Goal: Task Accomplishment & Management: Complete application form

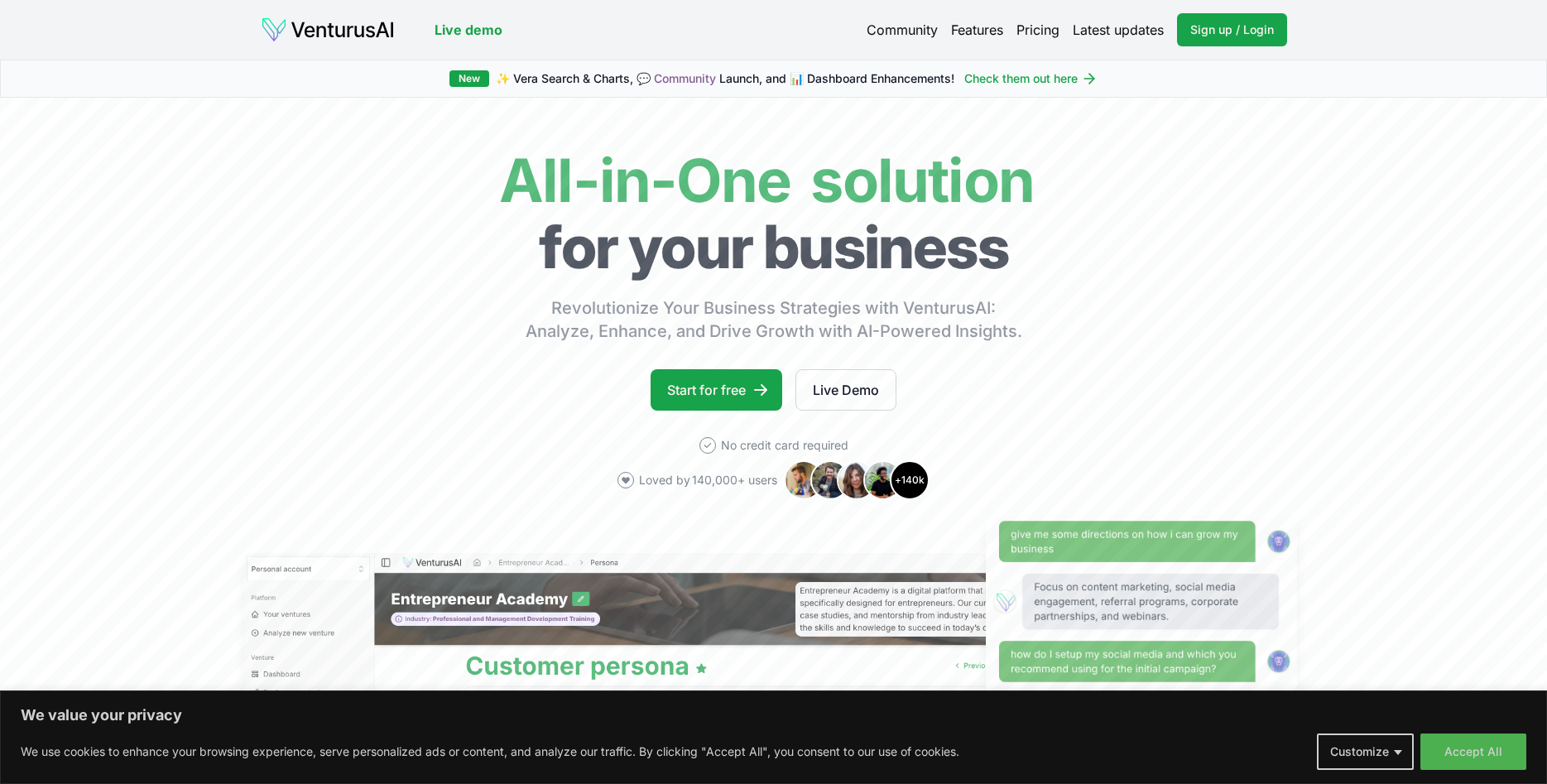
click at [1392, 760] on body "We value your privacy We use cookies to enhance your browsing experience, serve…" at bounding box center [774, 392] width 1547 height 784
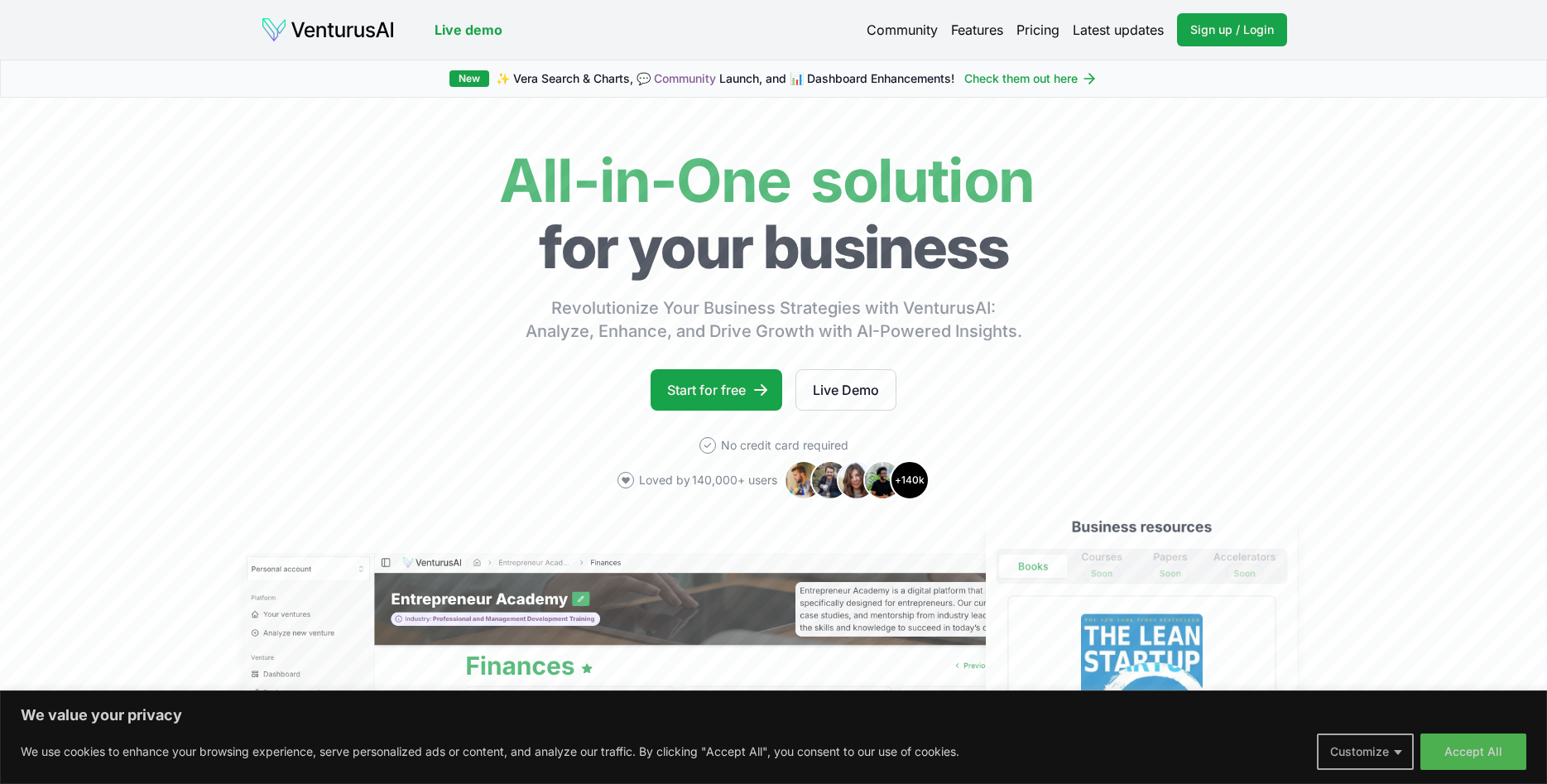
click at [1360, 747] on button "Customize" at bounding box center [1365, 751] width 96 height 37
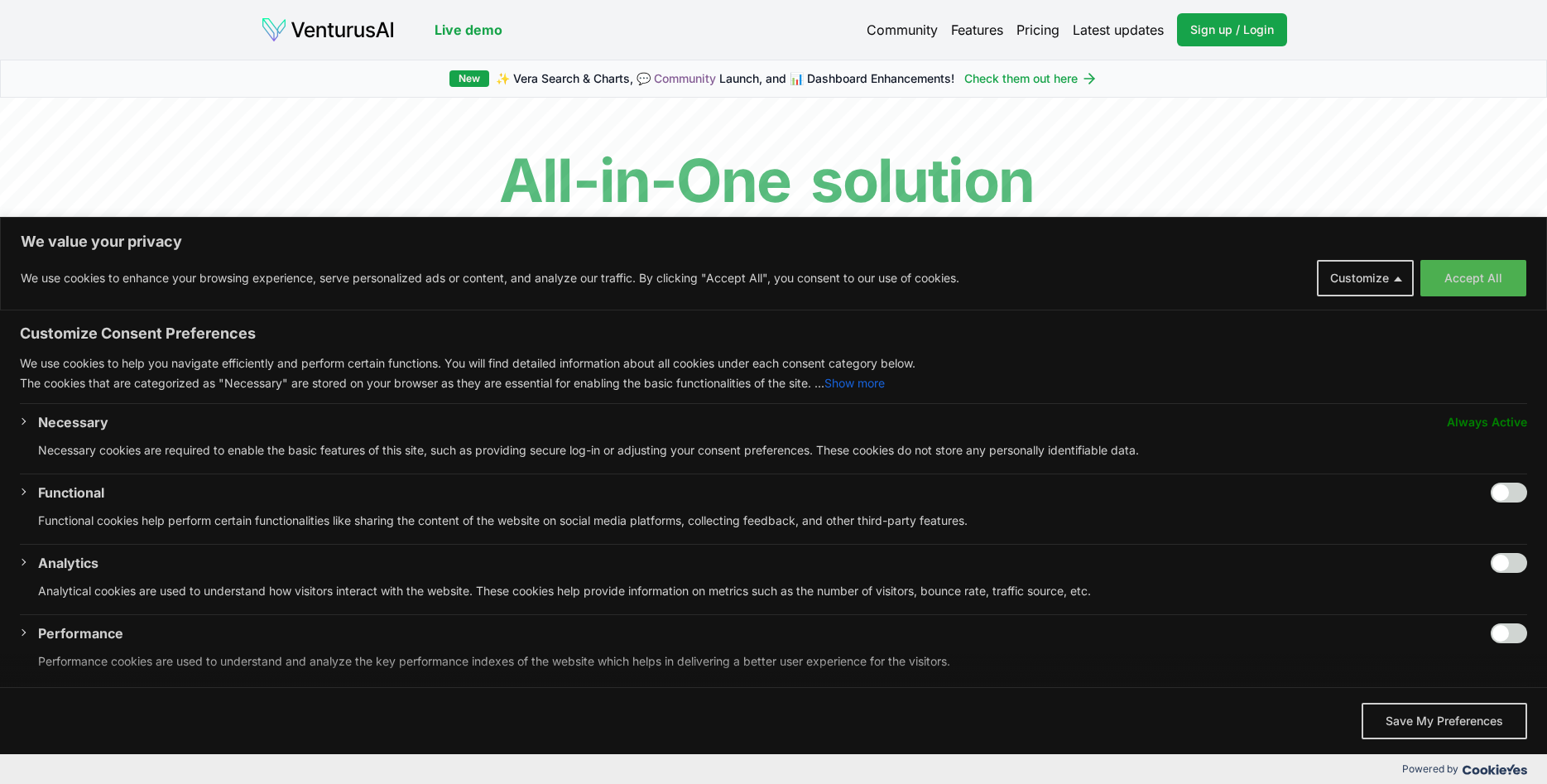
click at [1513, 494] on input "Enable Functional" at bounding box center [1509, 492] width 37 height 20
click at [1503, 498] on input "Disable Functional" at bounding box center [1509, 492] width 37 height 20
checkbox input "false"
click at [1462, 724] on button "Save My Preferences" at bounding box center [1443, 721] width 165 height 37
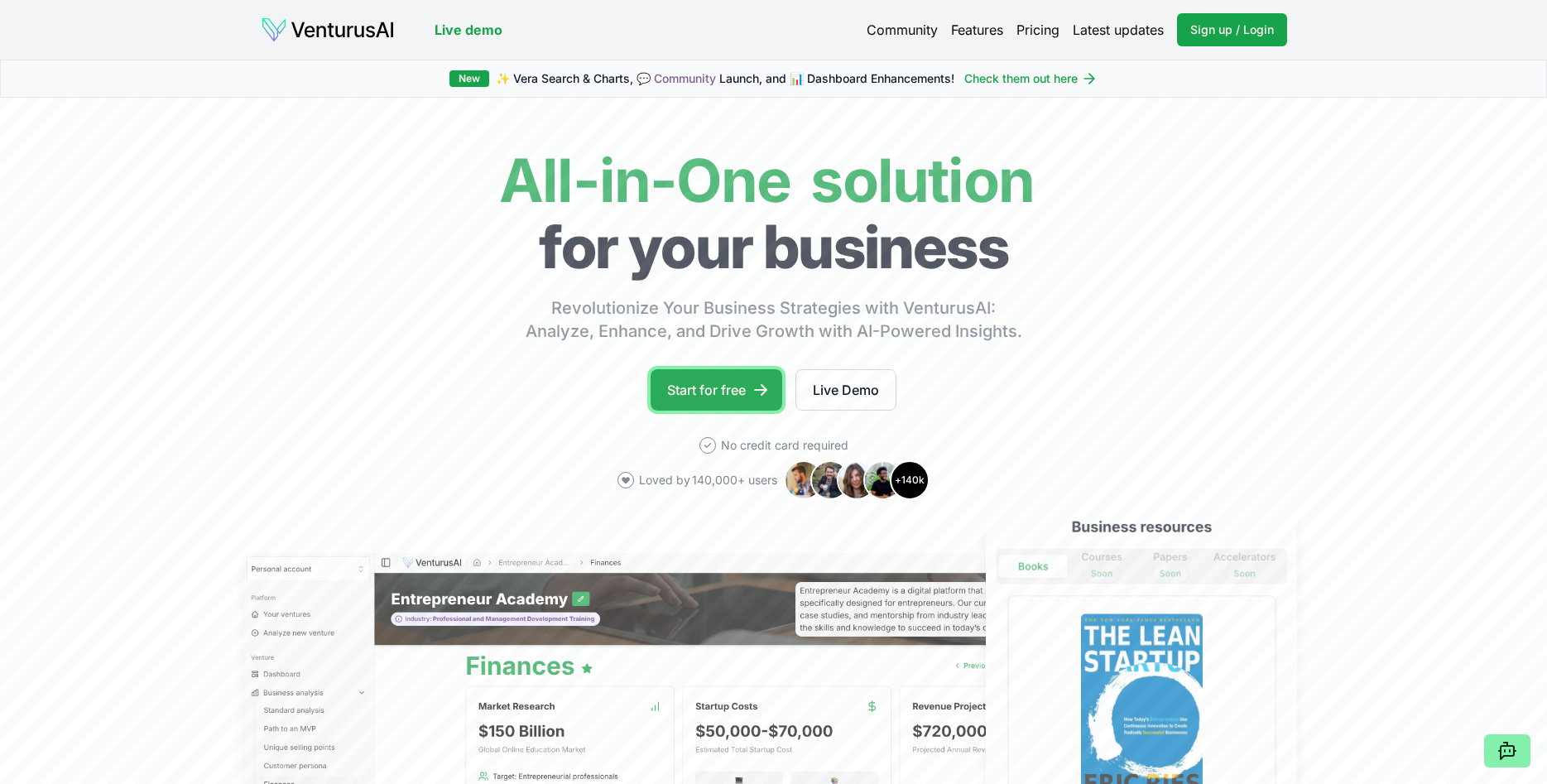
click at [723, 389] on link "Start for free" at bounding box center [715, 389] width 131 height 41
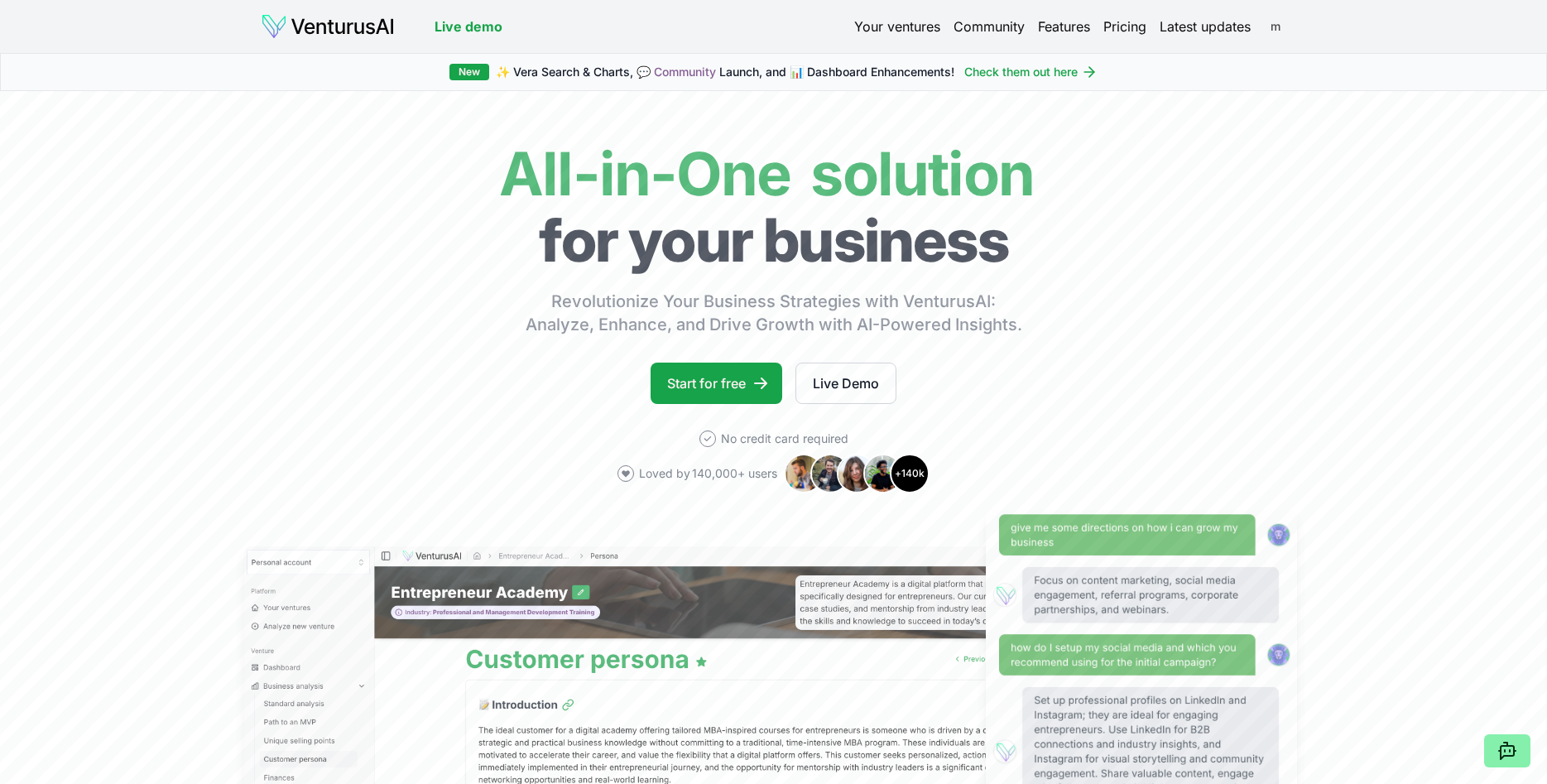
click at [1277, 29] on html "We value your privacy We use cookies to enhance your browsing experience, serve…" at bounding box center [774, 392] width 1547 height 784
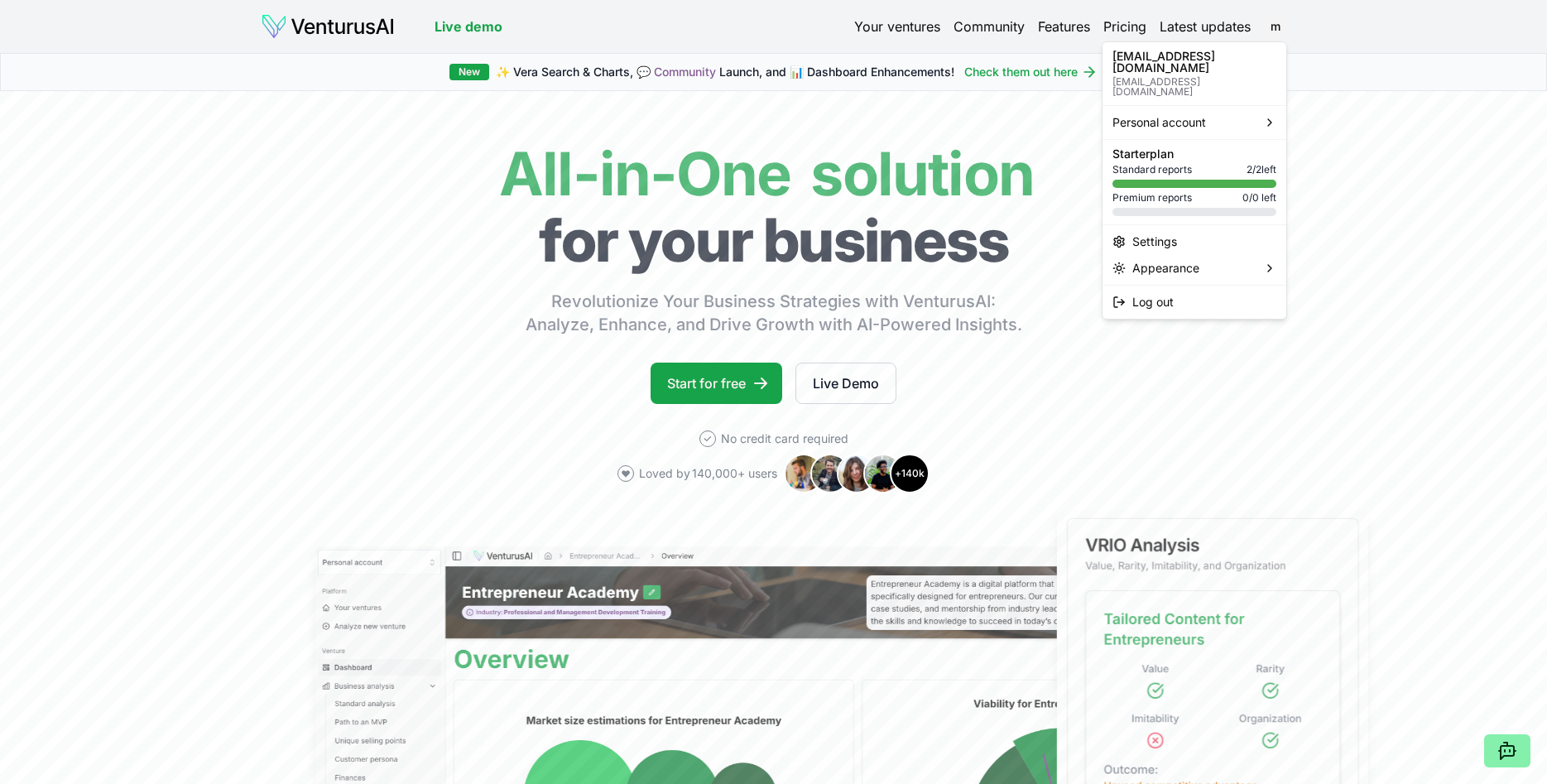
click at [1416, 425] on html "We value your privacy We use cookies to enhance your browsing experience, serve…" at bounding box center [774, 392] width 1547 height 784
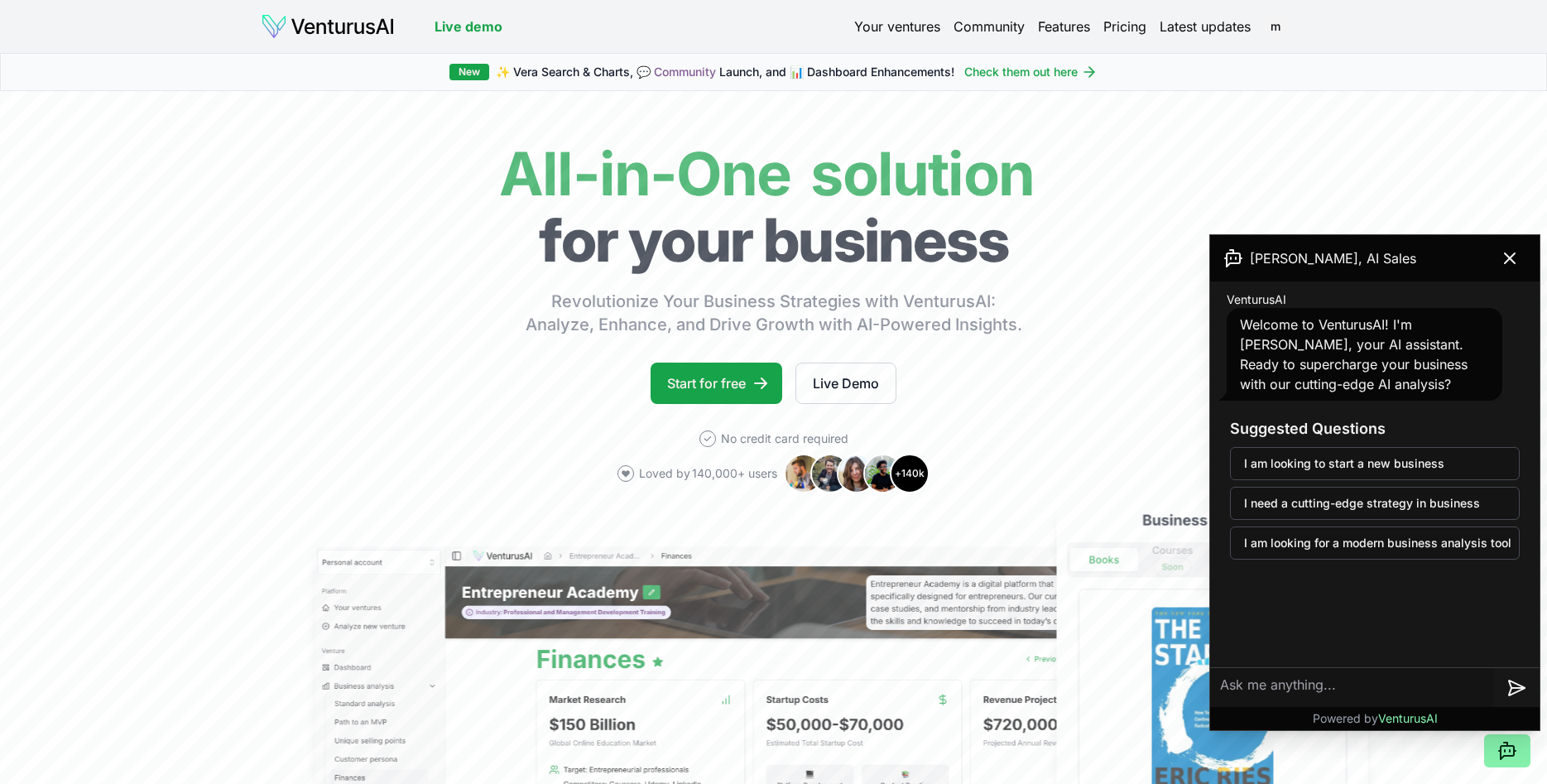
click at [1123, 23] on link "Pricing" at bounding box center [1125, 27] width 43 height 20
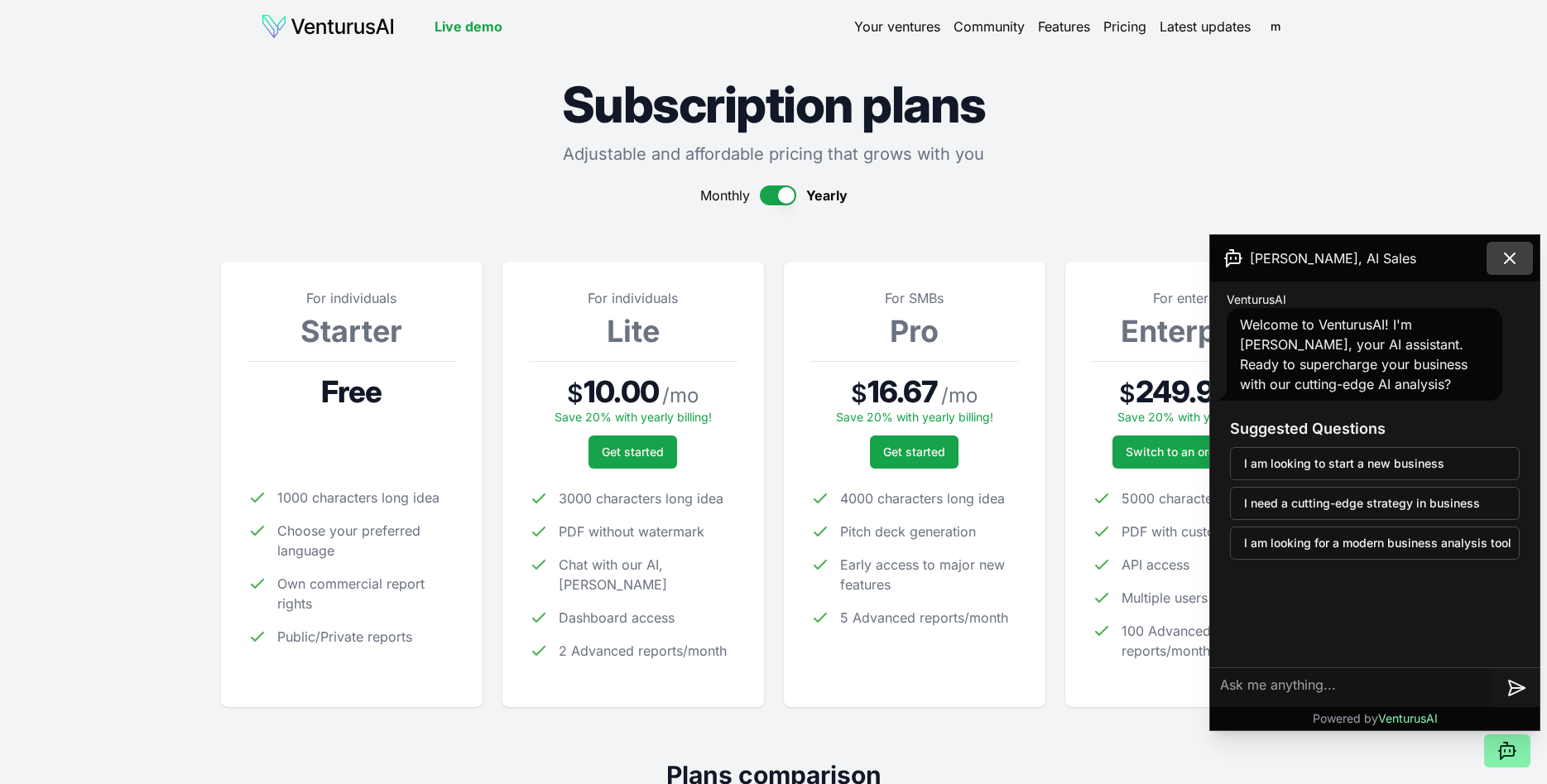
click at [1511, 254] on icon at bounding box center [1509, 258] width 20 height 20
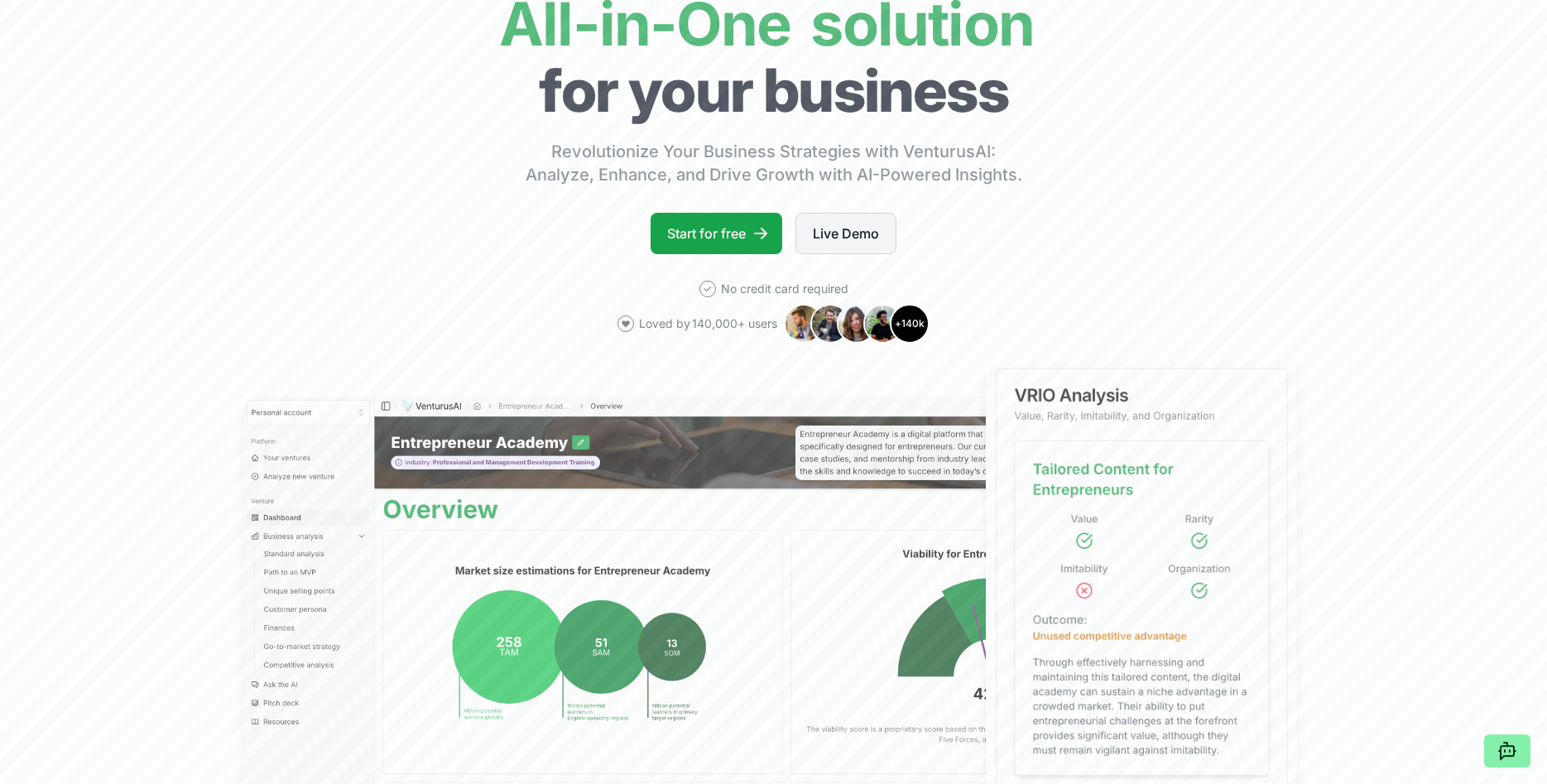
scroll to position [169, 0]
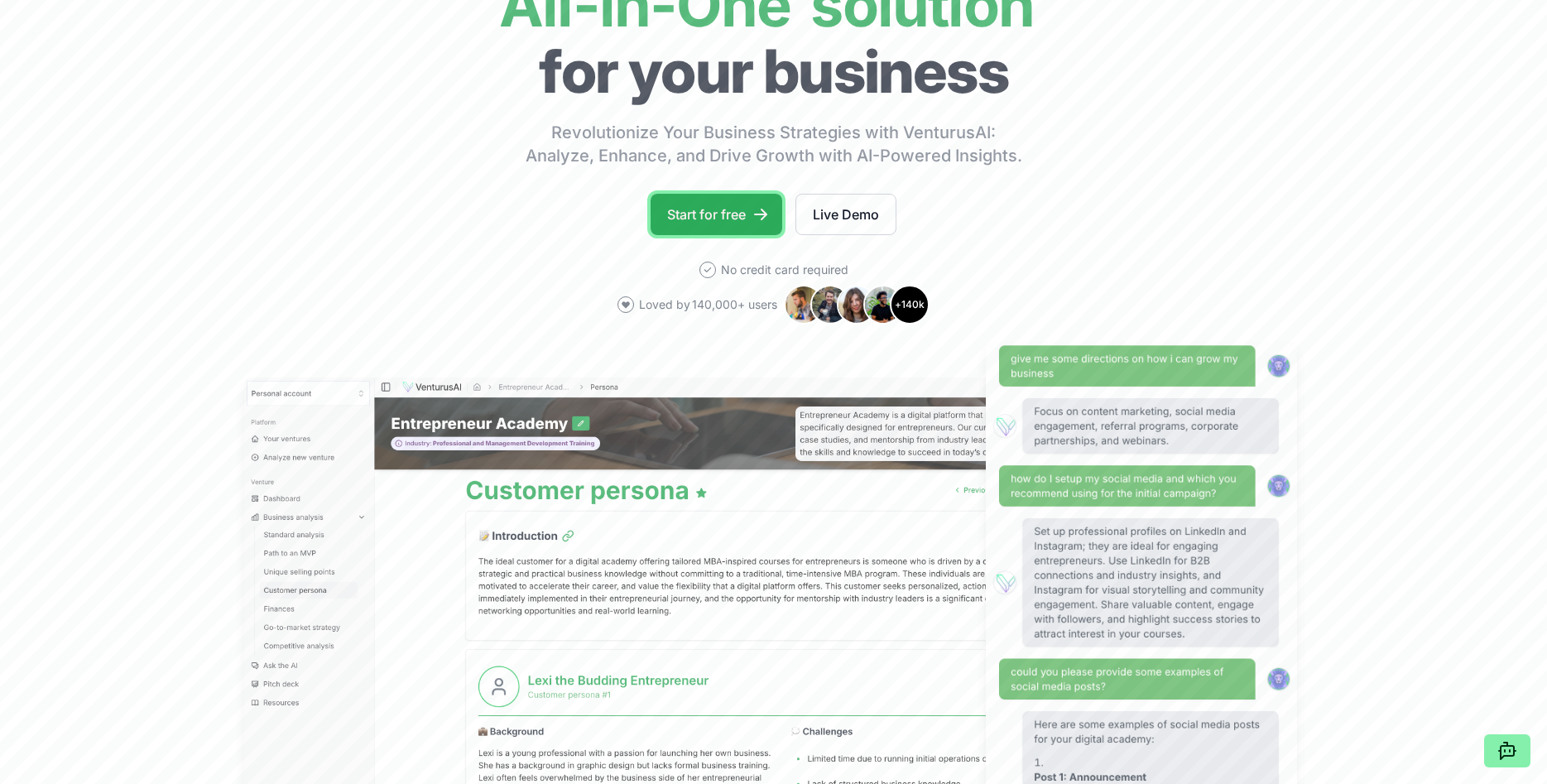
click at [721, 216] on link "Start for free" at bounding box center [715, 214] width 131 height 41
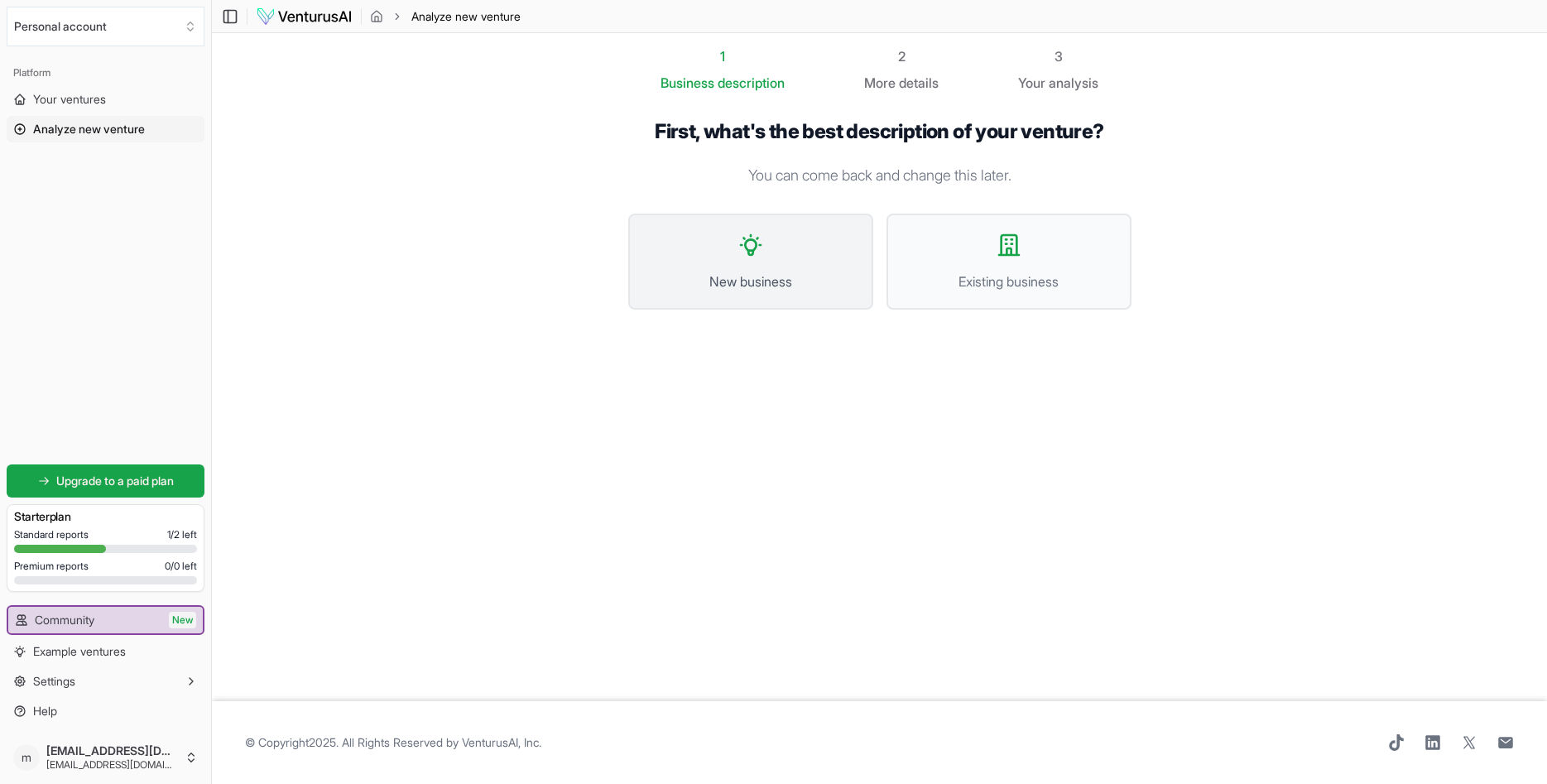
click at [771, 276] on span "New business" at bounding box center [751, 281] width 209 height 20
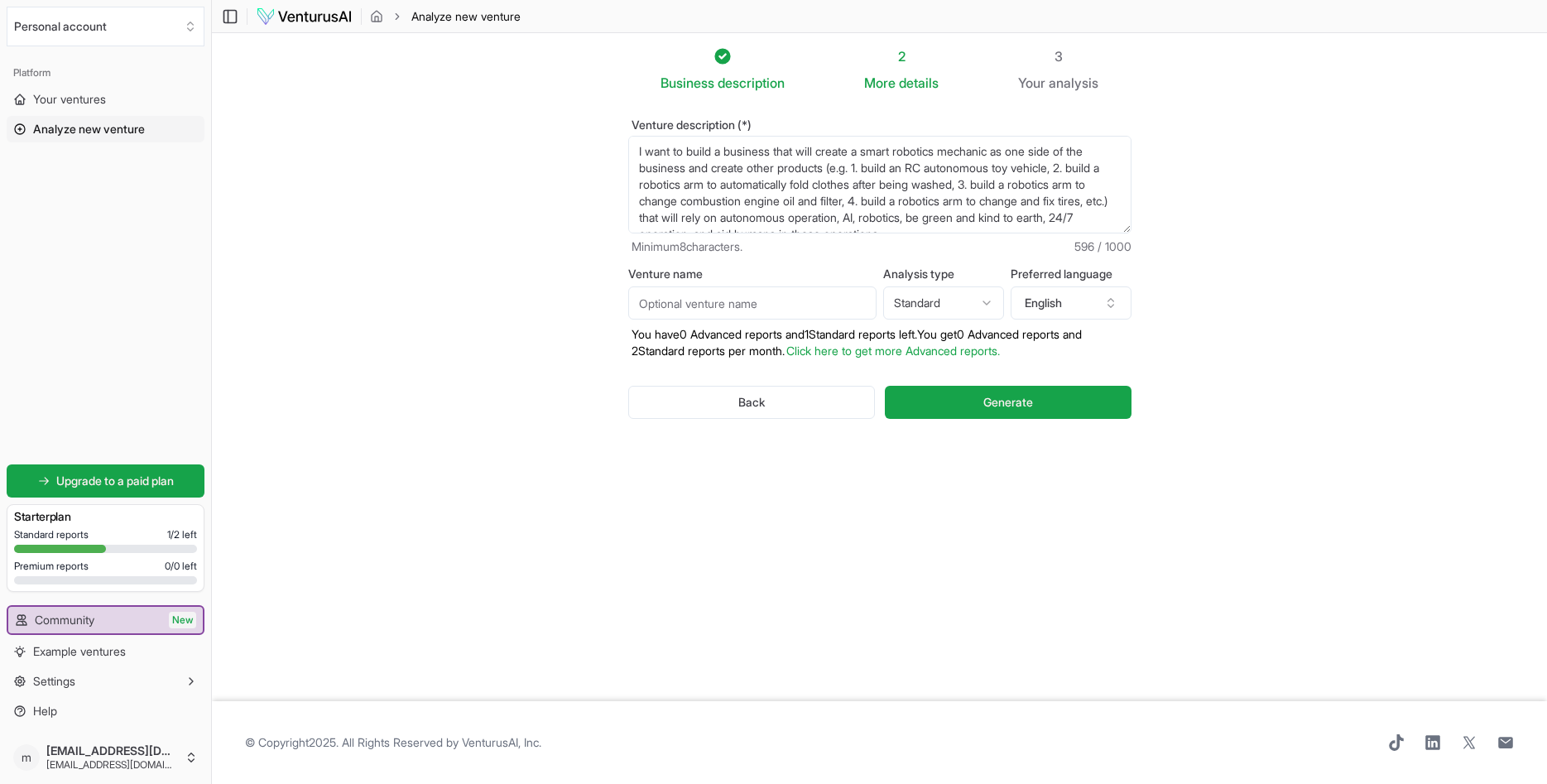
drag, startPoint x: 865, startPoint y: 171, endPoint x: 874, endPoint y: 154, distance: 19.2
click at [874, 154] on textarea "I want to build a business that will create a smart robotics mechanic as one si…" at bounding box center [879, 184] width 503 height 97
click at [1007, 152] on textarea "I want to build a business that will create a smart robotics mechanic as one si…" at bounding box center [879, 184] width 503 height 97
click at [1021, 154] on textarea "I want to build a business that will create a smart robotics mechanic as one si…" at bounding box center [879, 184] width 503 height 97
click at [1036, 209] on textarea "I want to build a business that will create a smart robotics mechanic as one si…" at bounding box center [879, 184] width 503 height 97
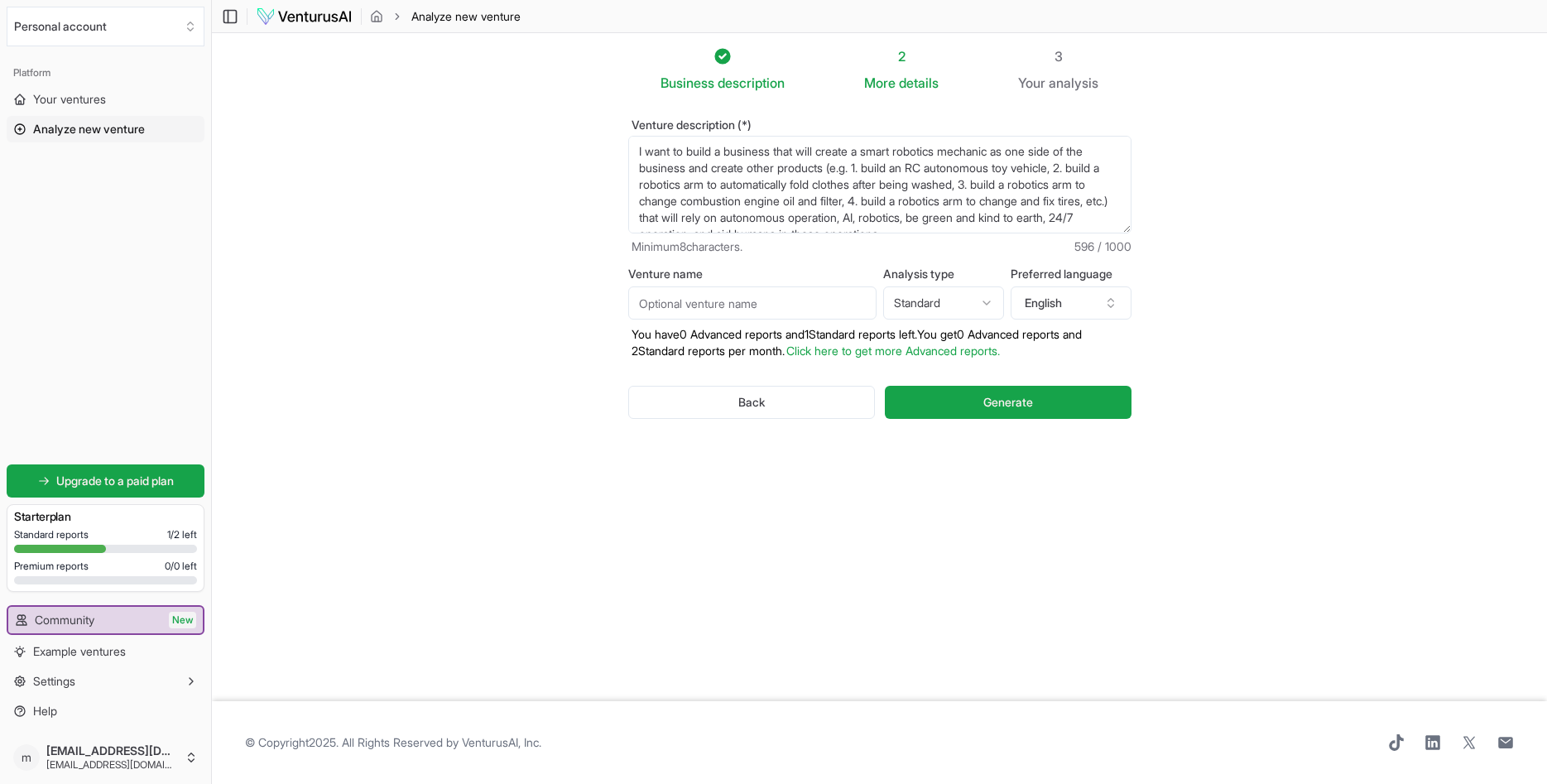
click at [653, 159] on textarea "I want to build a business that will create a smart robotics mechanic as one si…" at bounding box center [879, 184] width 503 height 97
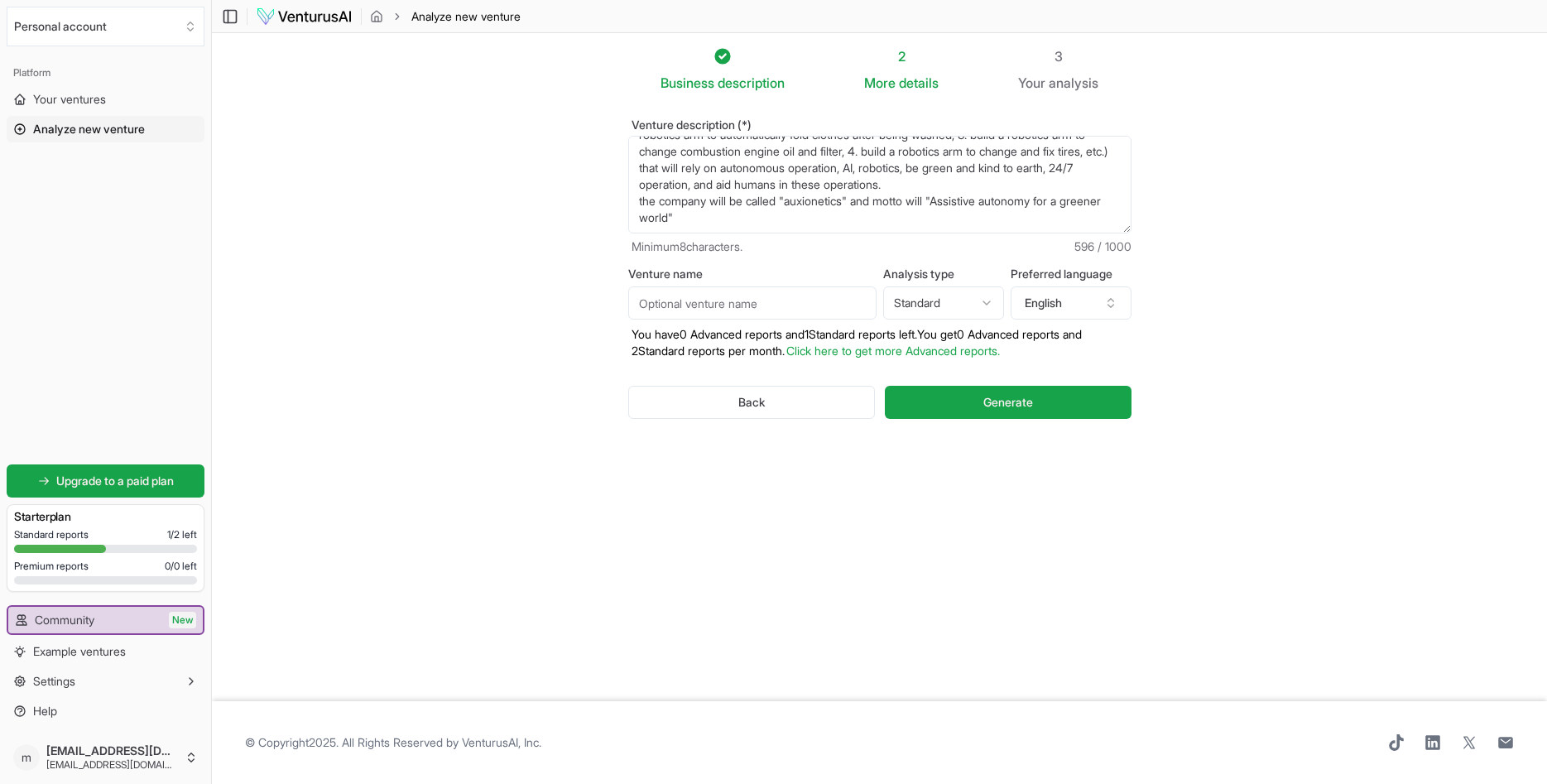
click at [1242, 365] on section "Business description 2 More details 3 Your analysis Venture description (*) I w…" at bounding box center [879, 367] width 1335 height 668
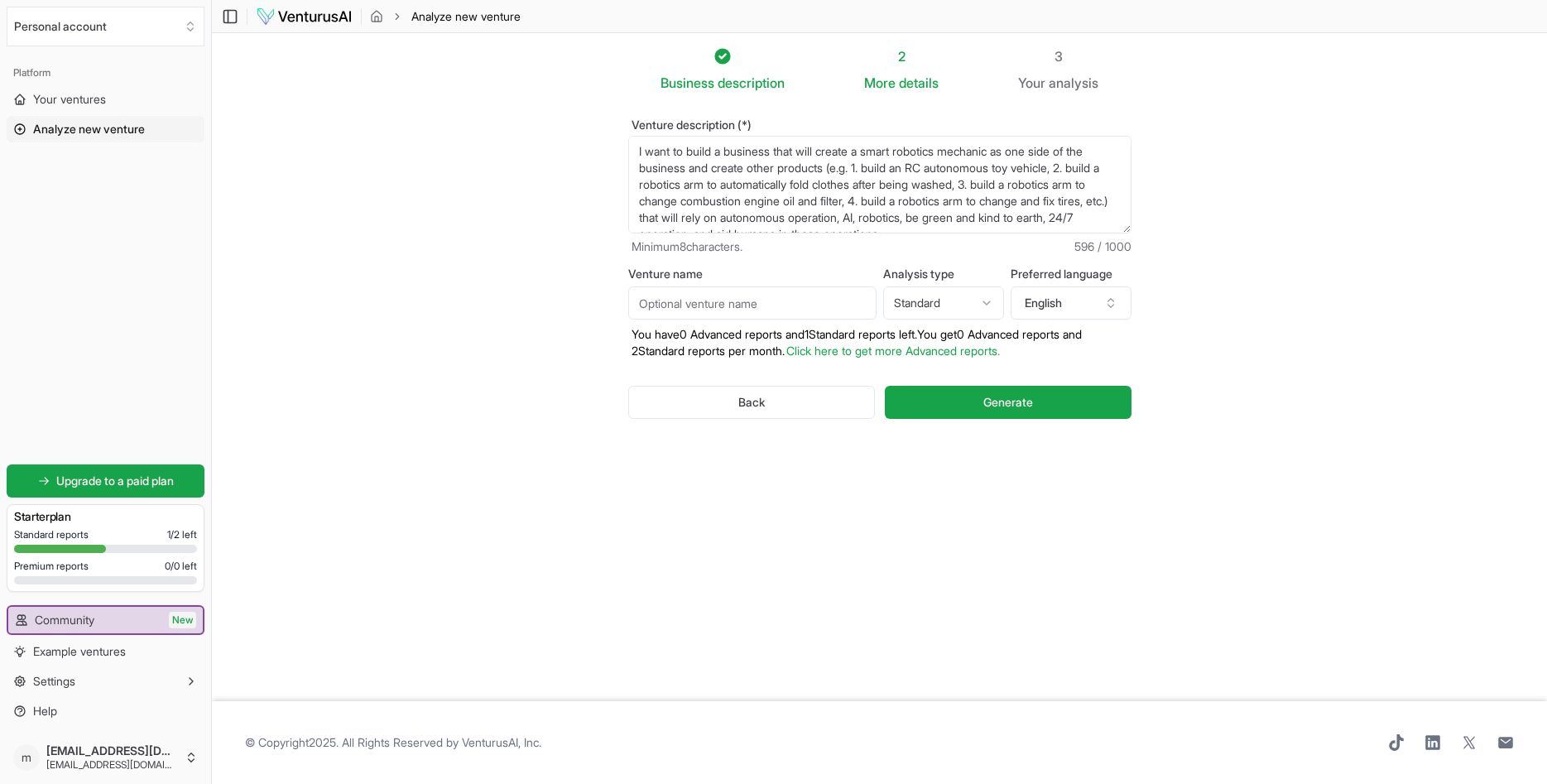
click at [825, 153] on textarea "I want to build a business that will create a smart robotics mechanic as one si…" at bounding box center [879, 184] width 503 height 97
click at [865, 154] on textarea "I want to build a business that will create a smart robotics mechanic as one si…" at bounding box center [879, 184] width 503 height 97
click at [987, 154] on textarea "I want to build a business that will create a smart robotics mechanic as one si…" at bounding box center [879, 184] width 503 height 97
click at [1022, 155] on textarea "I want to build a business that will create a smart robotics mechanic as one si…" at bounding box center [879, 184] width 503 height 97
drag, startPoint x: 728, startPoint y: 220, endPoint x: 635, endPoint y: 208, distance: 93.8
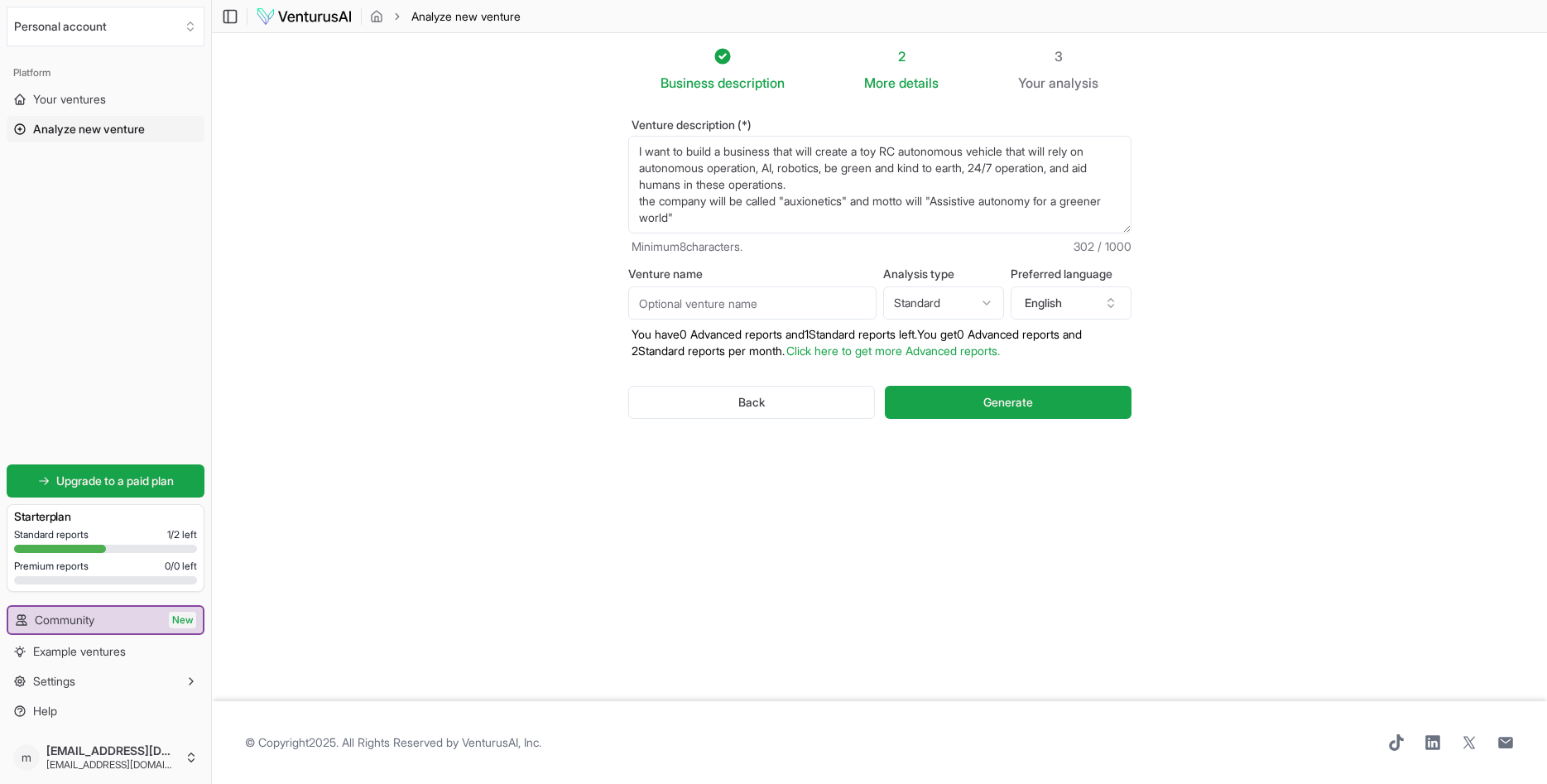
click at [635, 208] on textarea "I want to build a business that will create a smart robotics mechanic as one si…" at bounding box center [879, 184] width 503 height 97
click at [782, 224] on textarea "I want to build a business that will create a smart robotics mechanic as one si…" at bounding box center [879, 184] width 503 height 97
type textarea "I want to build a business that will create a toy RC autonomous vehicle that wi…"
click at [1010, 401] on span "Generate" at bounding box center [1008, 402] width 50 height 17
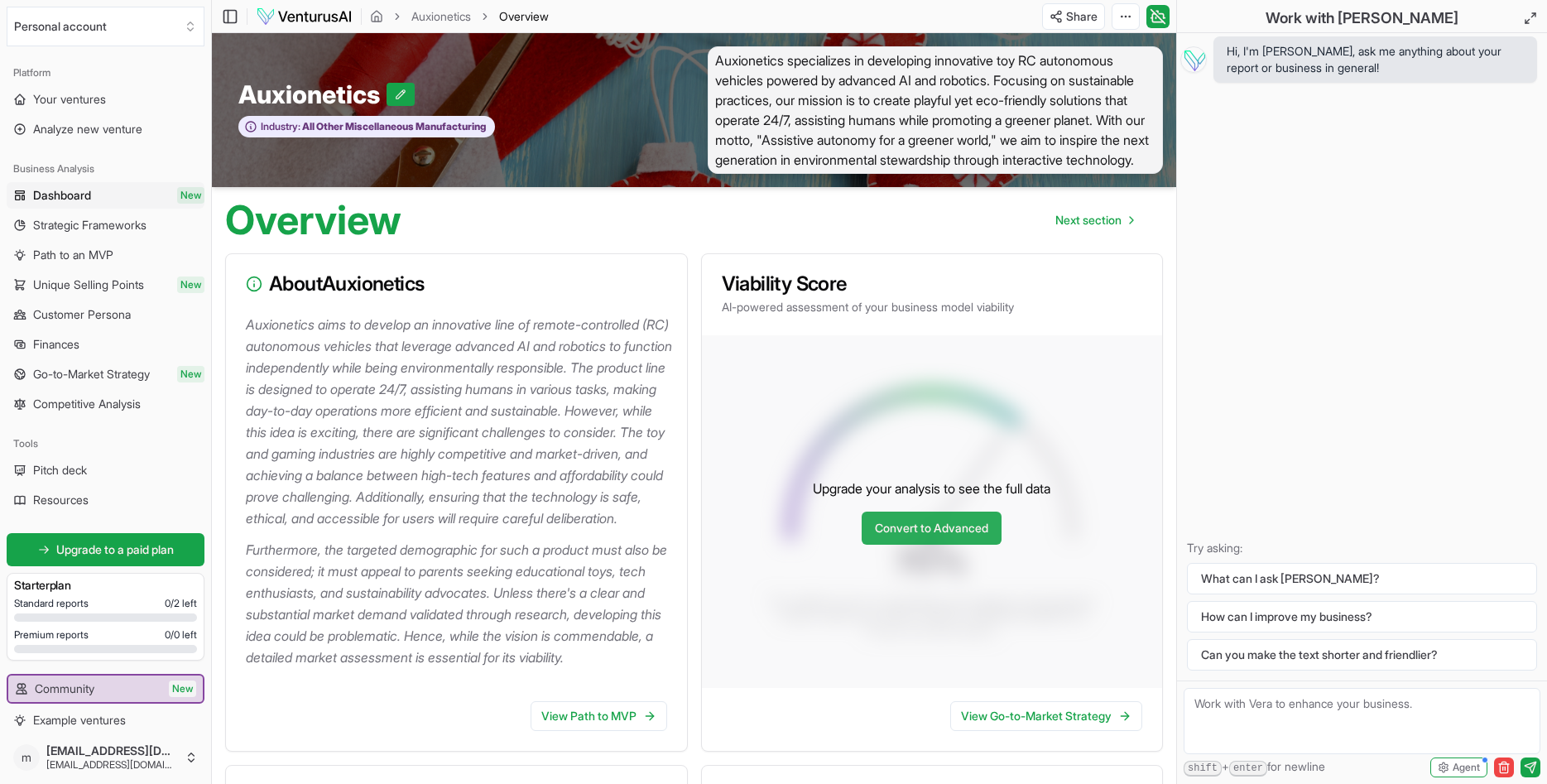
click at [936, 545] on link "Convert to Advanced" at bounding box center [932, 528] width 140 height 33
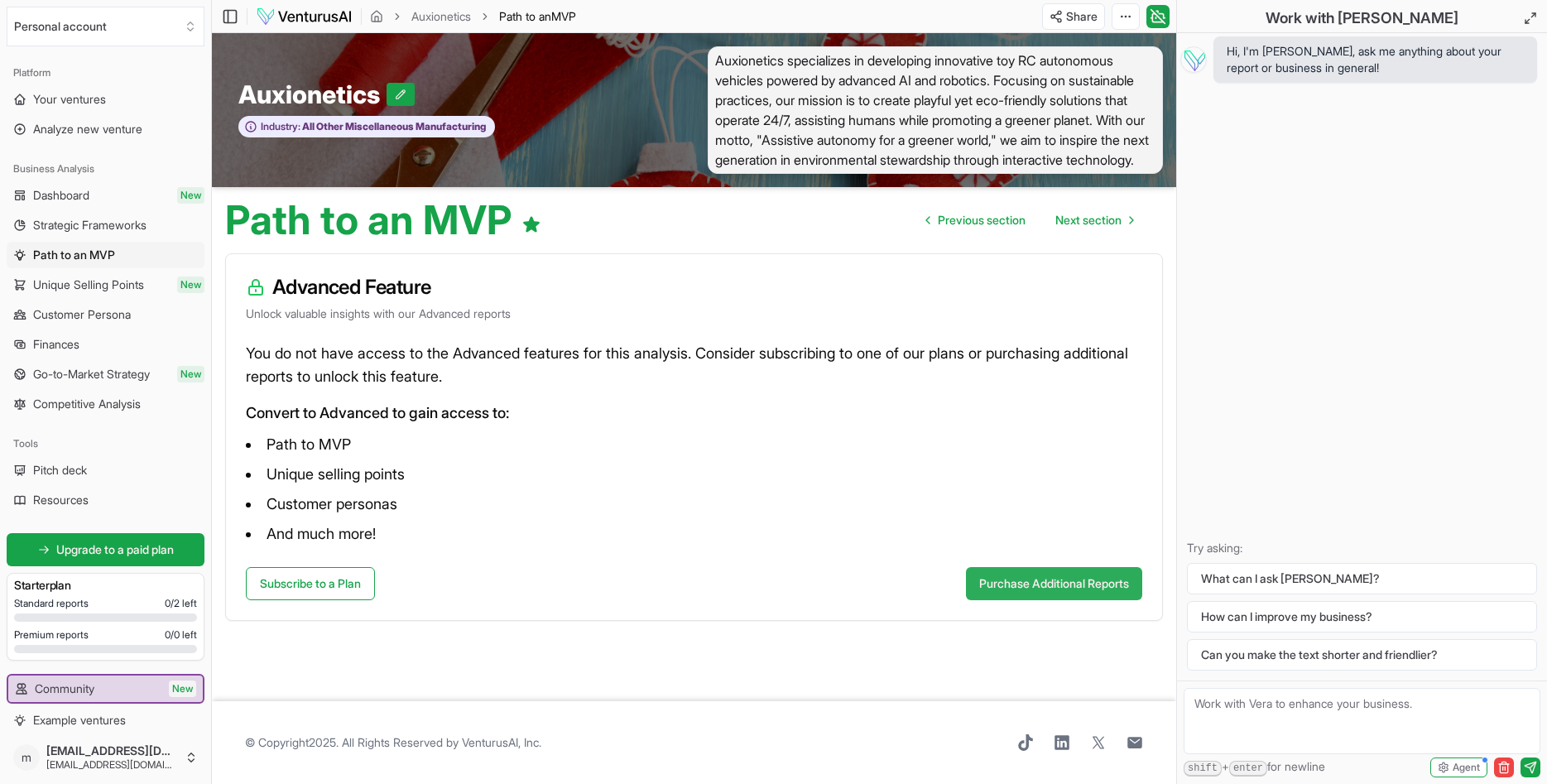
click at [1047, 587] on button "Purchase Additional Reports" at bounding box center [1053, 583] width 176 height 33
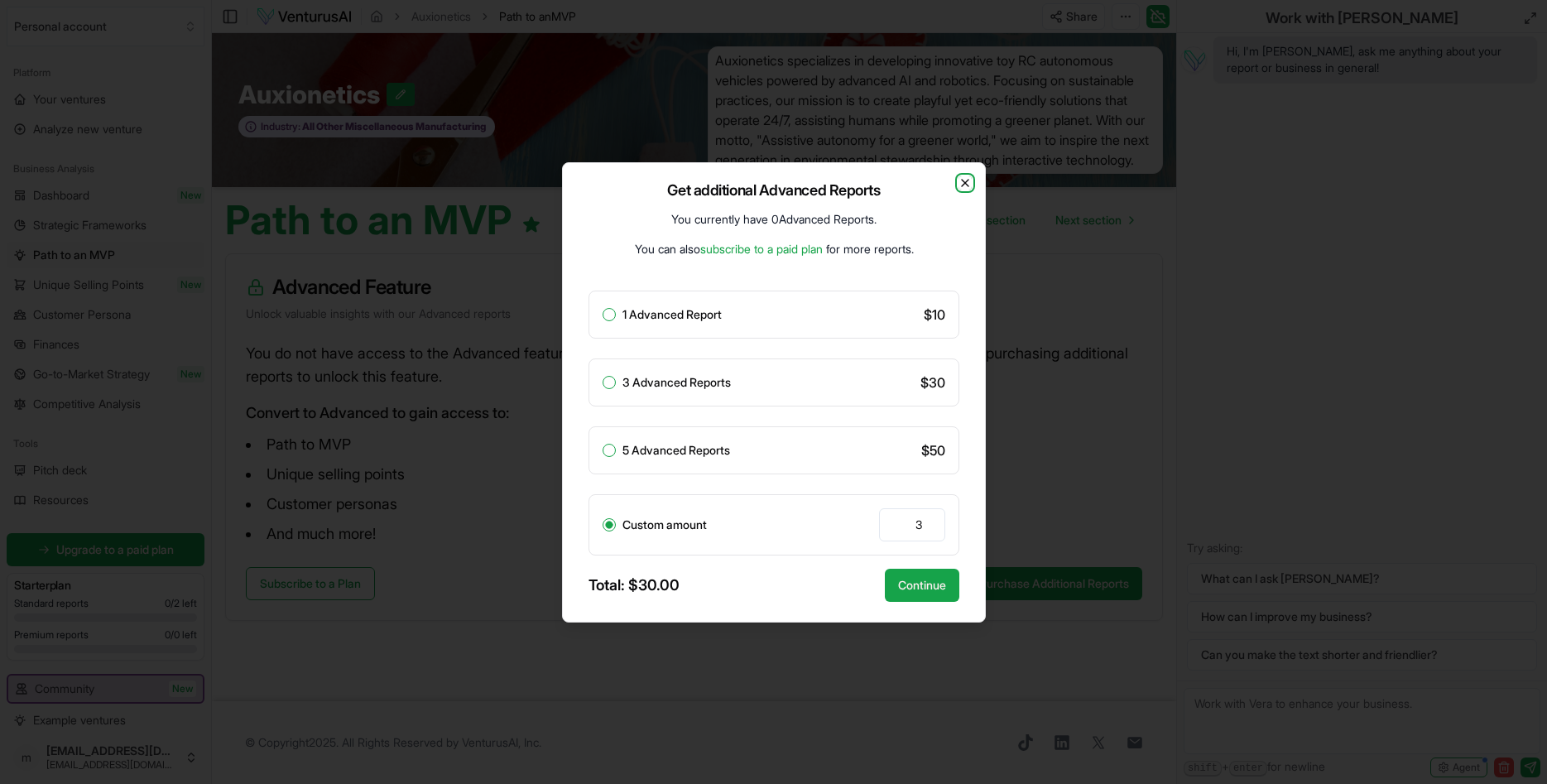
click at [964, 185] on icon "button" at bounding box center [965, 182] width 6 height 6
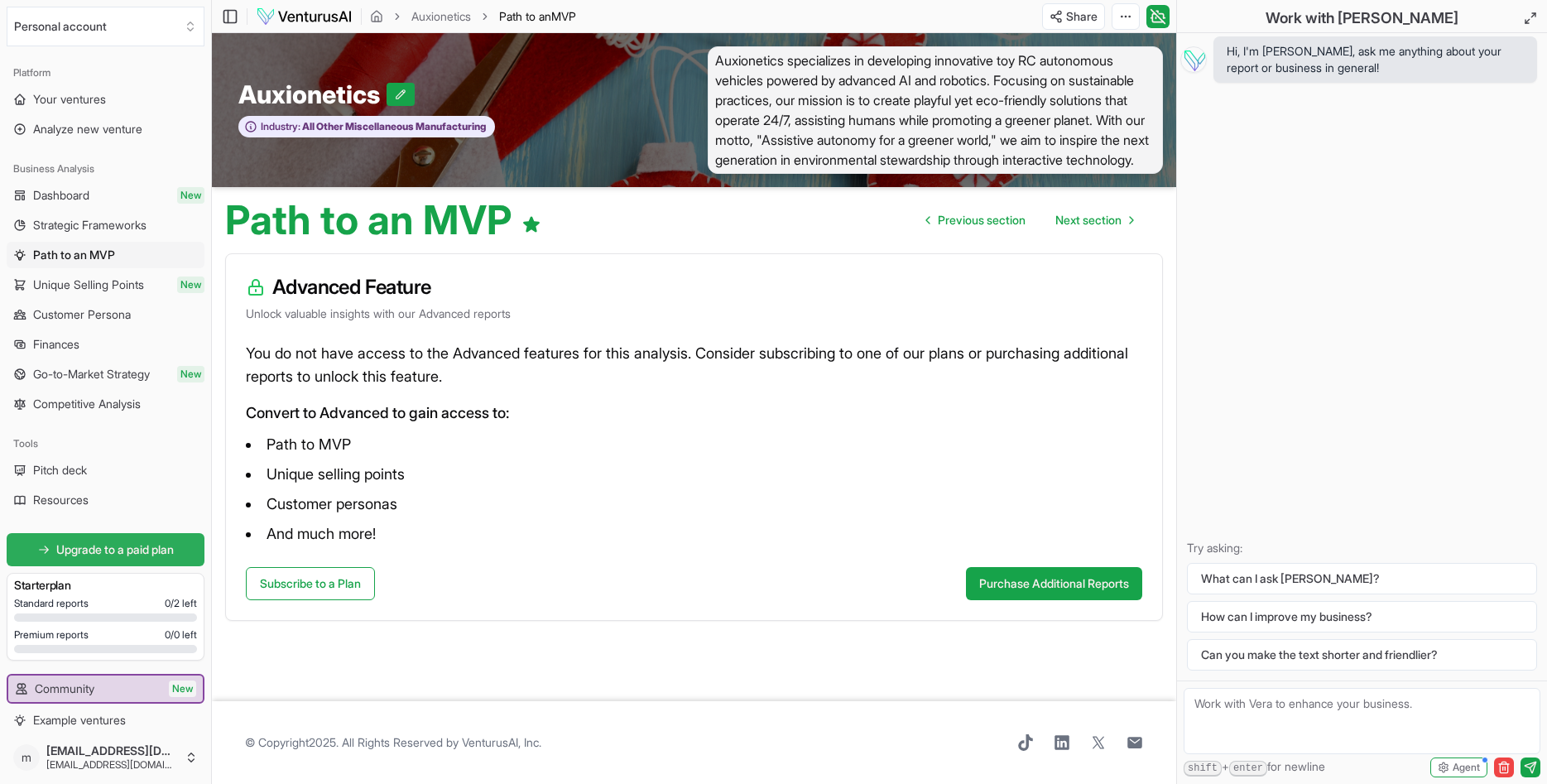
click at [133, 555] on span "Upgrade to a paid plan" at bounding box center [115, 549] width 118 height 17
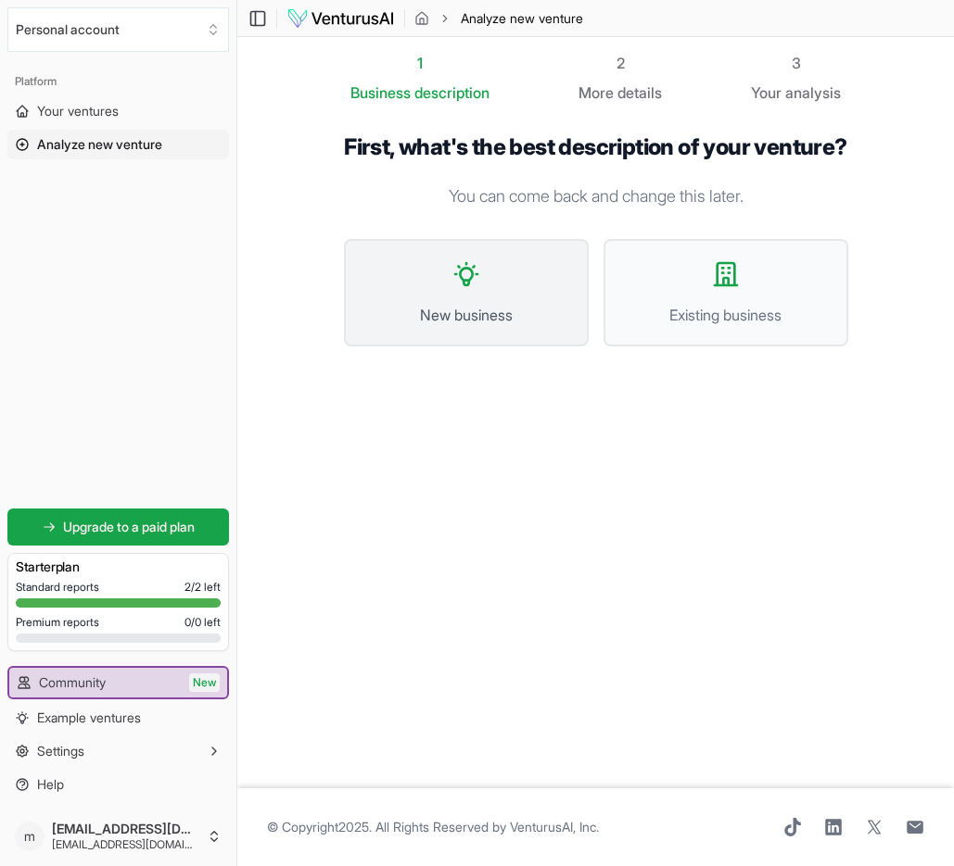
click at [489, 326] on span "New business" at bounding box center [466, 315] width 204 height 22
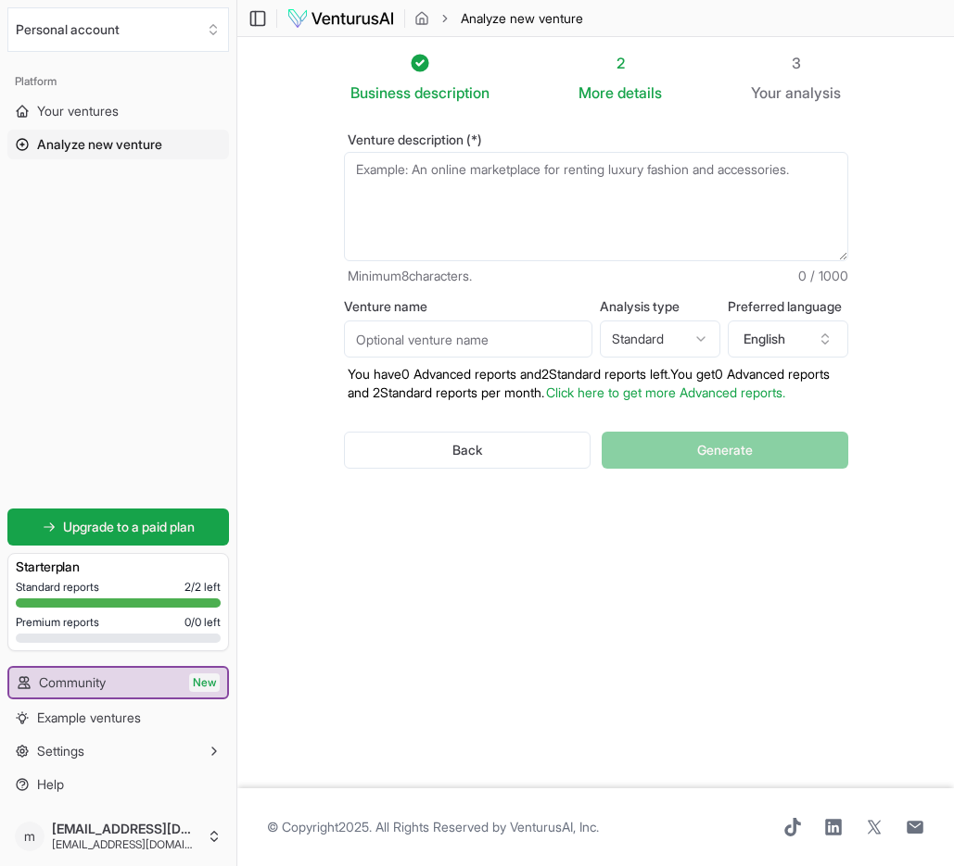
click at [488, 174] on textarea "Venture description (*)" at bounding box center [596, 206] width 504 height 109
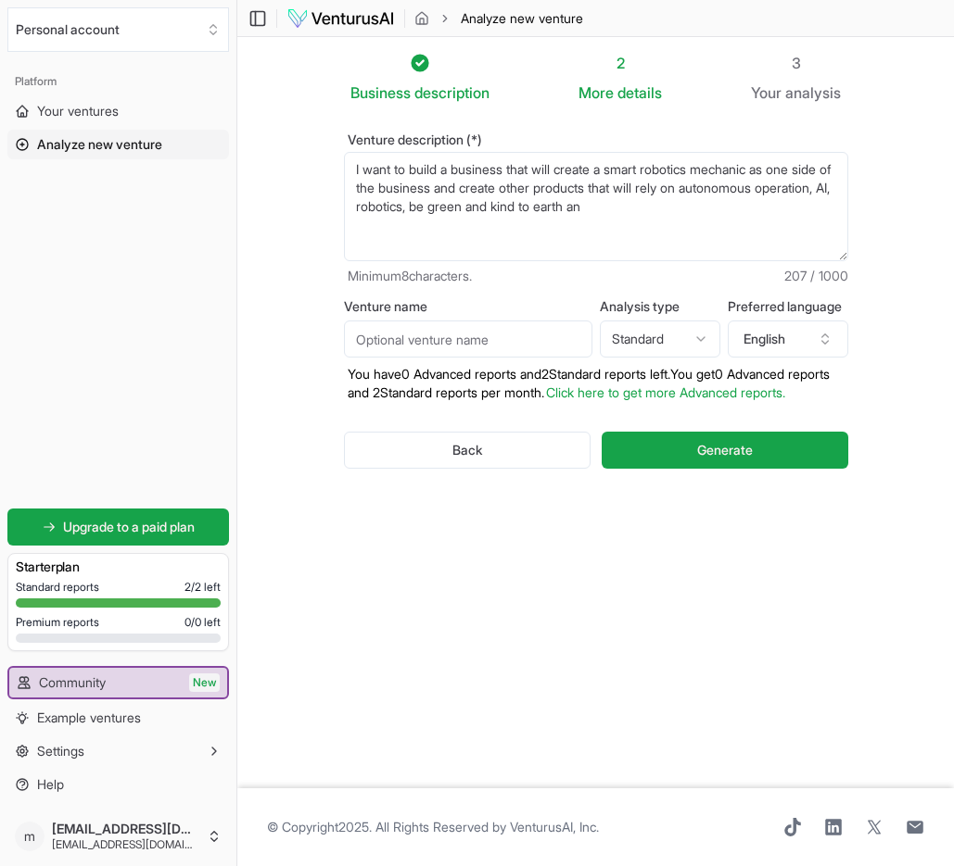
click at [647, 194] on textarea "I want to build a business that will create a smart robotics mechanic as one si…" at bounding box center [596, 206] width 504 height 109
click at [815, 191] on textarea "I want to build a business that will create a smart robotics mechanic as one si…" at bounding box center [596, 206] width 504 height 109
click at [651, 191] on textarea "I want to build a business that will create a smart robotics mechanic as one si…" at bounding box center [596, 206] width 504 height 109
click at [679, 191] on textarea "I want to build a business that will create a smart robotics mechanic as one si…" at bounding box center [596, 206] width 504 height 109
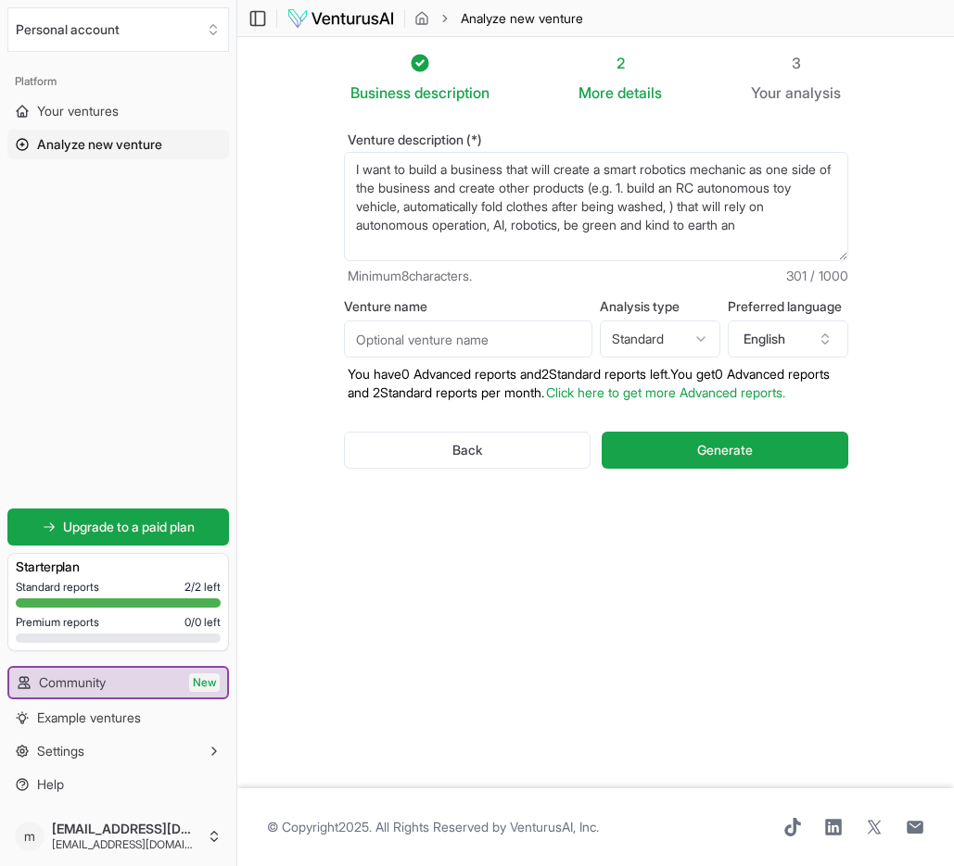
click at [507, 209] on textarea "I want to build a business that will create a smart robotics mechanic as one si…" at bounding box center [596, 206] width 504 height 109
click at [480, 225] on textarea "I want to build a business that will create a smart robotics mechanic as one si…" at bounding box center [596, 206] width 504 height 109
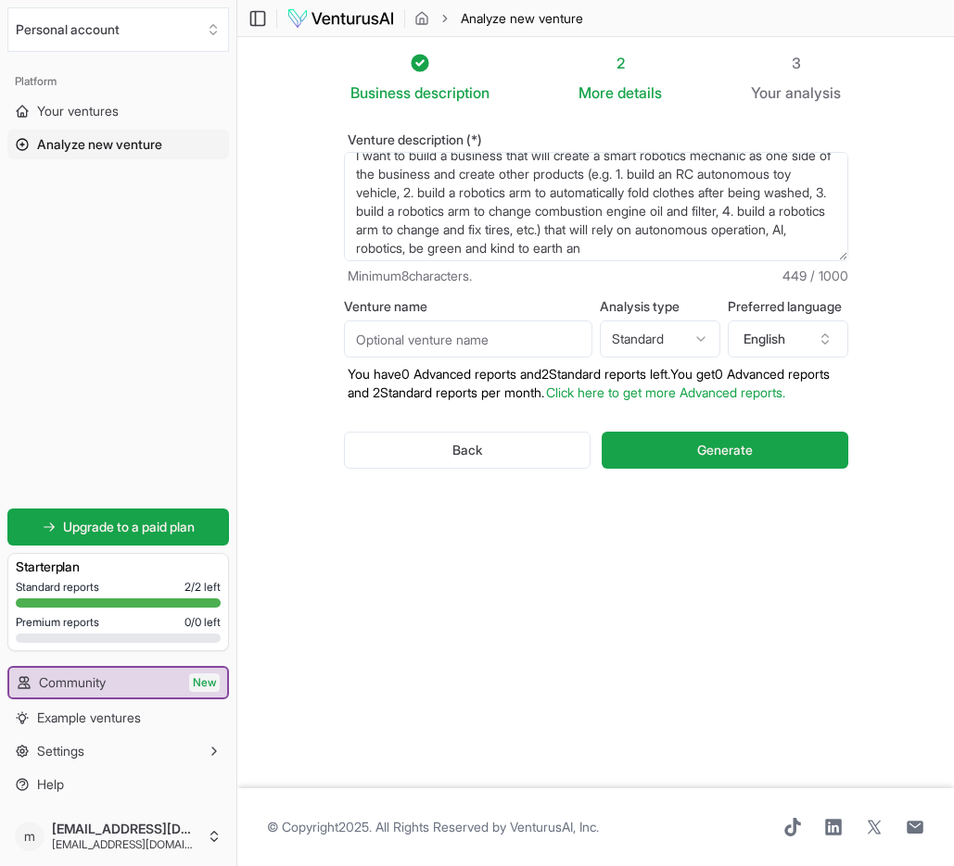
scroll to position [19, 0]
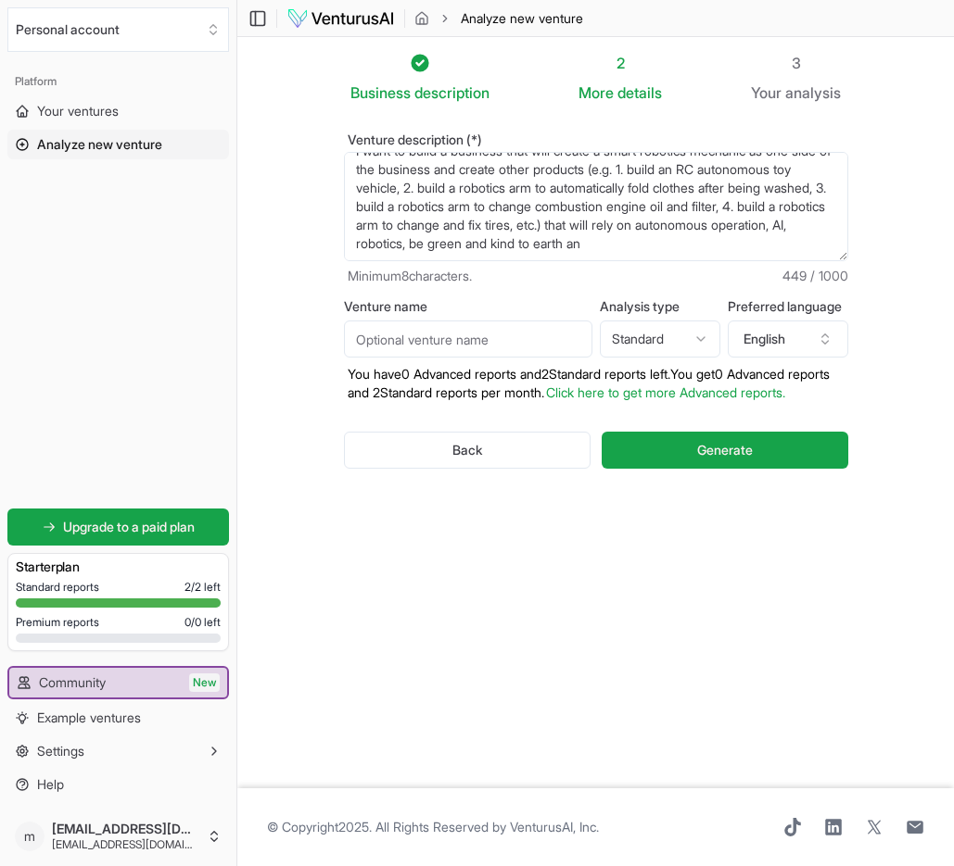
click at [763, 248] on textarea "I want to build a business that will create a smart robotics mechanic as one si…" at bounding box center [596, 206] width 504 height 109
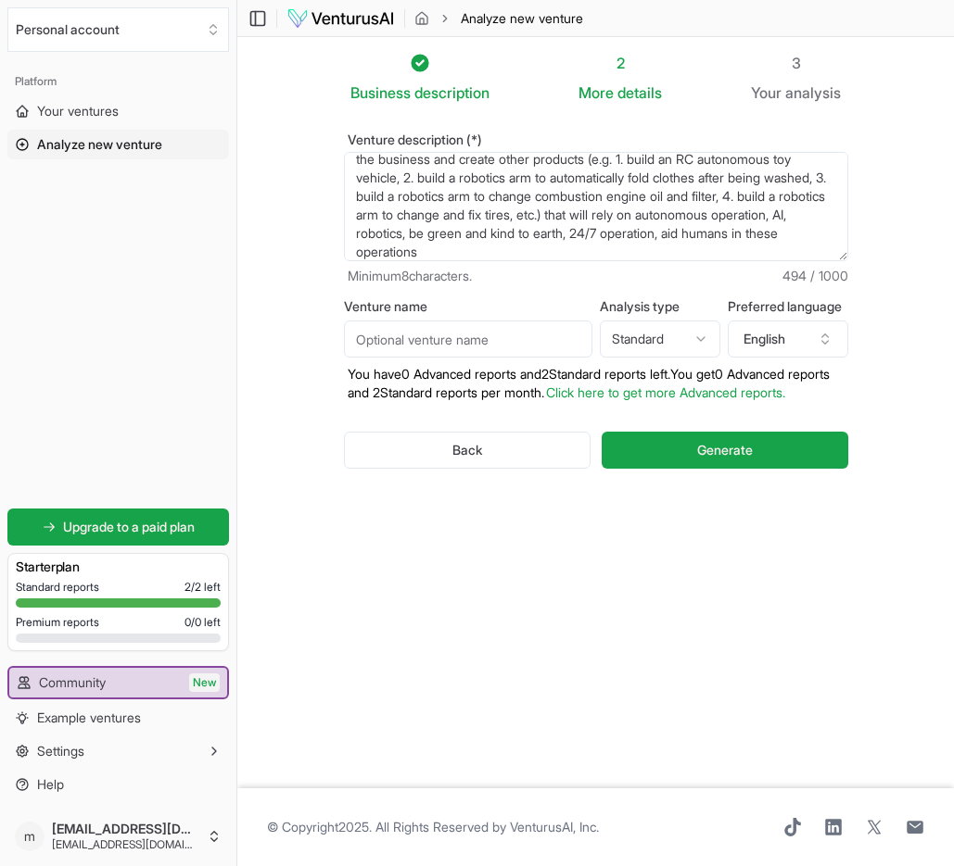
click at [664, 250] on textarea "I want to build a business that will create a smart robotics mechanic as one si…" at bounding box center [596, 206] width 504 height 109
click at [422, 259] on textarea "I want to build a business that will create a smart robotics mechanic as one si…" at bounding box center [596, 206] width 504 height 109
click at [686, 257] on textarea "I want to build a business that will create a smart robotics mechanic as one si…" at bounding box center [596, 206] width 504 height 109
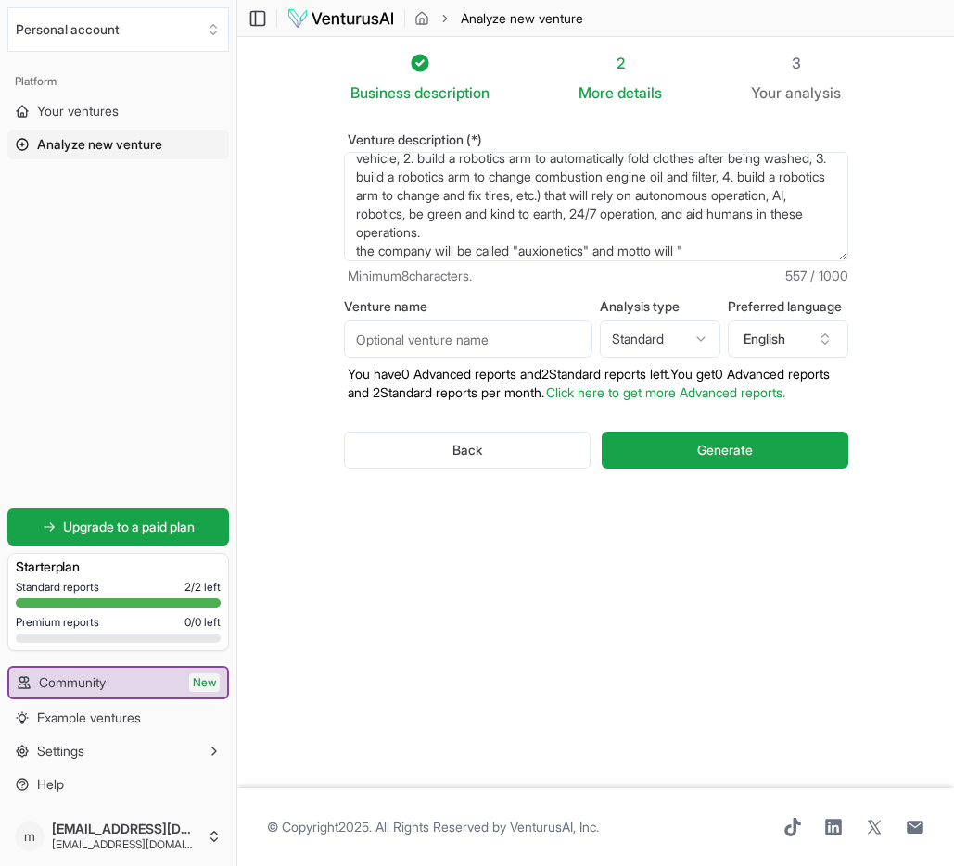
paste textarea "Assistive autonomy for a greener world"
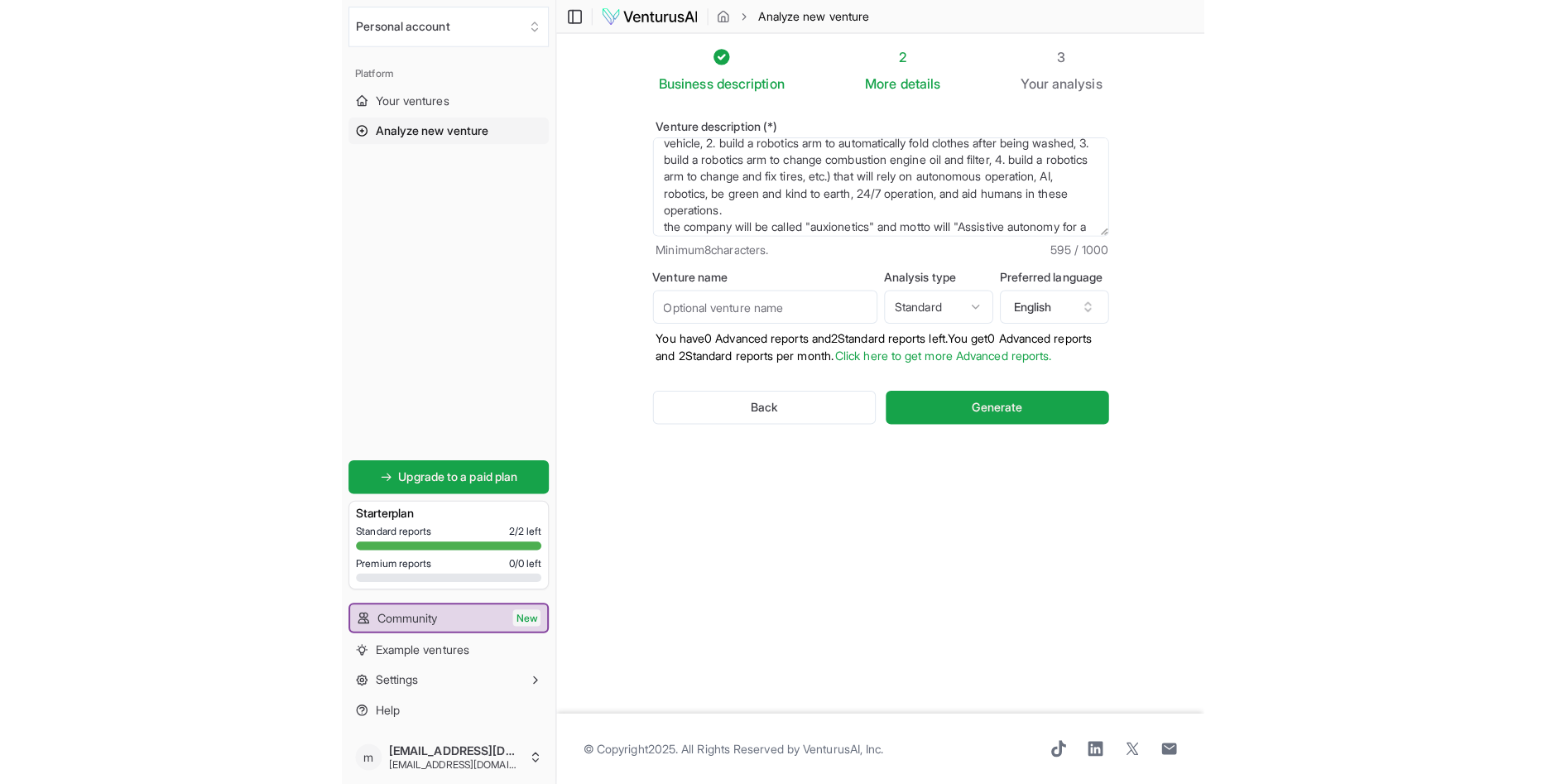
scroll to position [59, 0]
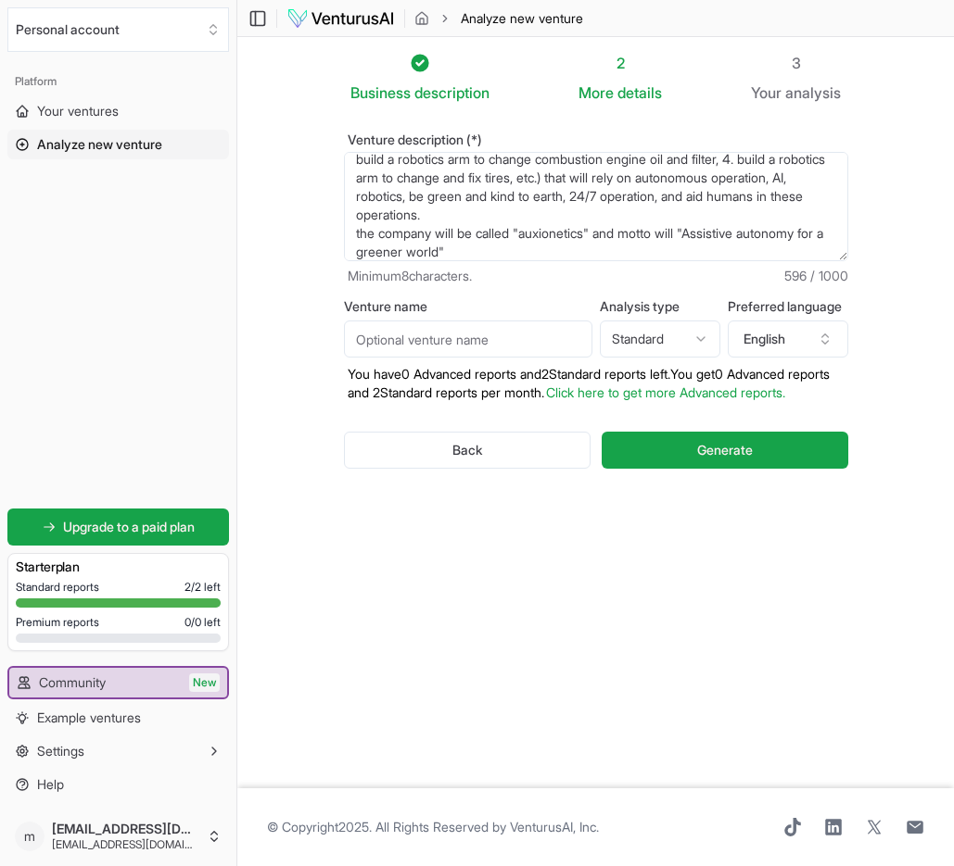
type textarea "I want to build a business that will create a smart robotics mechanic as one si…"
click at [468, 345] on input "Venture name" at bounding box center [468, 339] width 248 height 37
click at [538, 235] on textarea "I want to build a business that will create a smart robotics mechanic as one si…" at bounding box center [596, 206] width 504 height 109
click at [461, 342] on input "Venture name" at bounding box center [468, 339] width 248 height 37
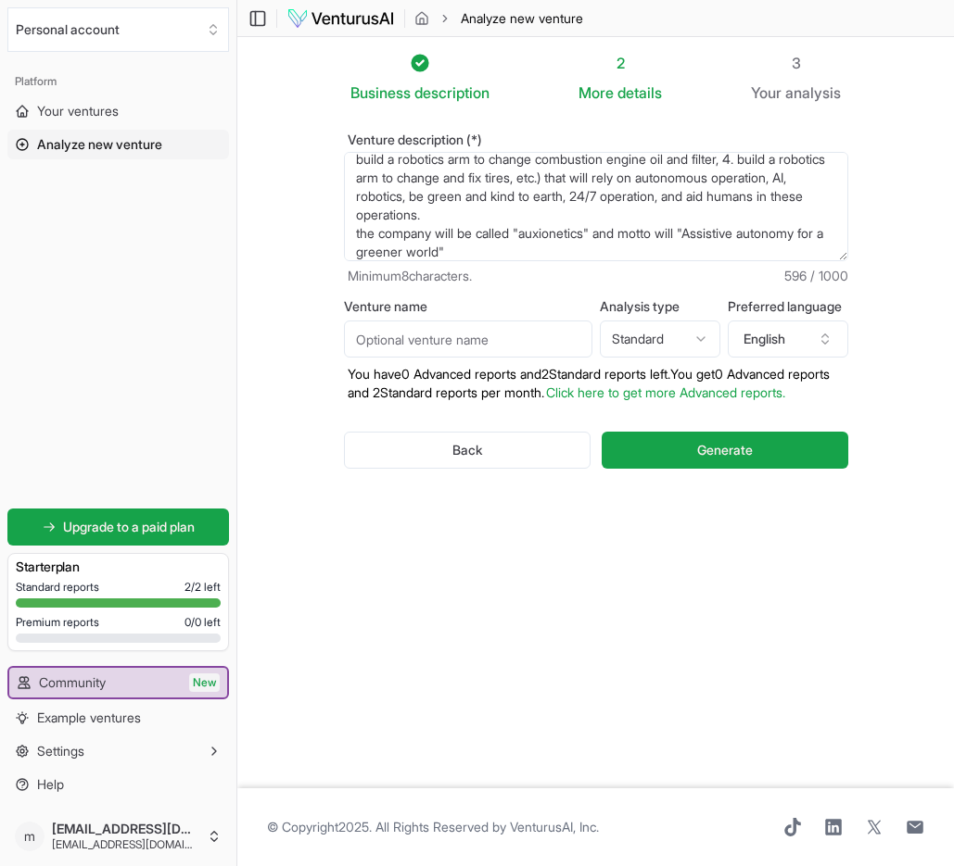
paste input "auxionetics"
click at [363, 339] on input "auxionetics" at bounding box center [468, 339] width 248 height 37
type input "Auxionetics"
click at [723, 460] on span "Generate" at bounding box center [725, 450] width 56 height 19
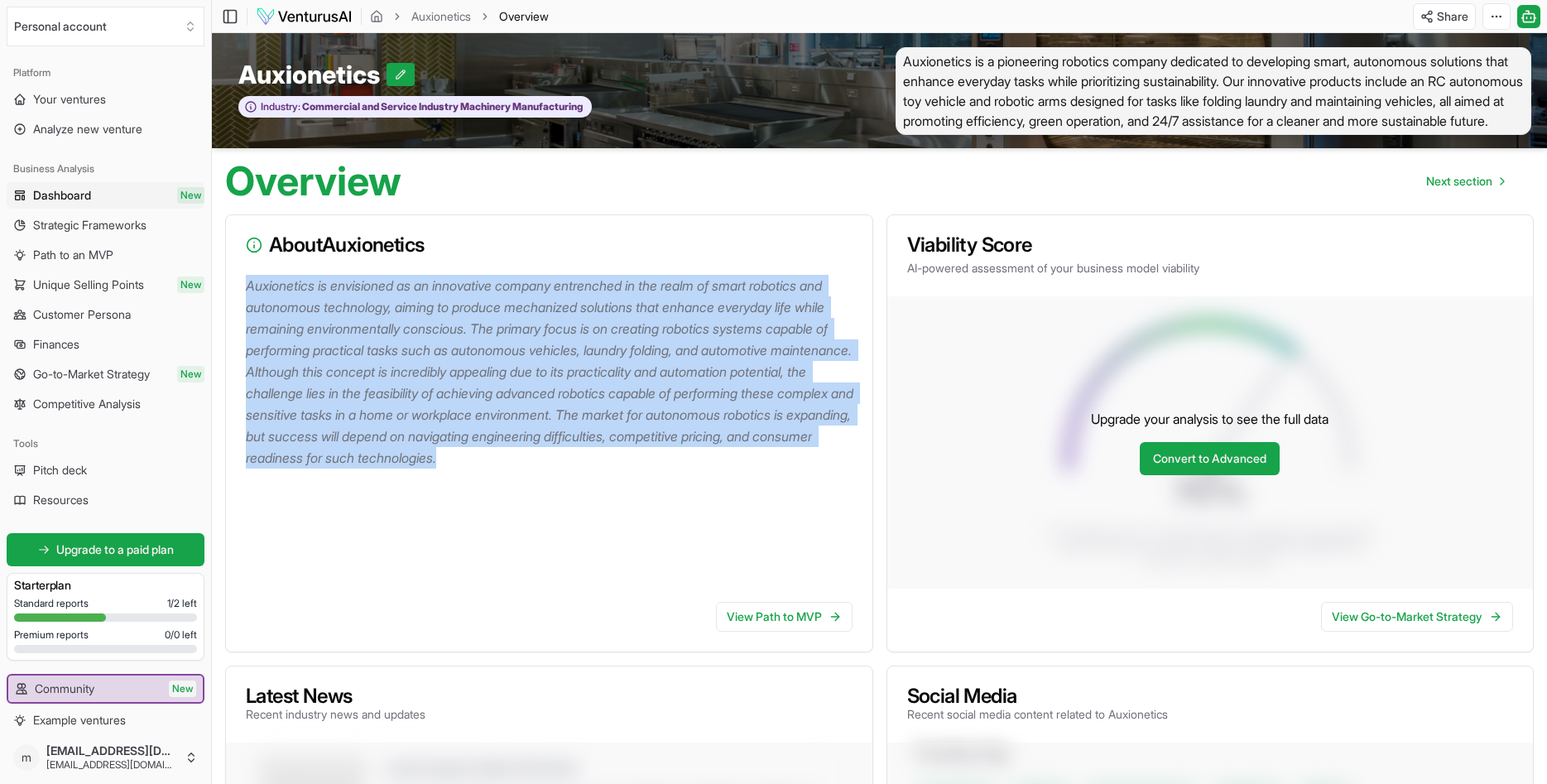
drag, startPoint x: 751, startPoint y: 480, endPoint x: 230, endPoint y: 301, distance: 550.9
click at [230, 301] on div "Auxionetics is envisioned as an innovative company entrenched in the realm of s…" at bounding box center [549, 431] width 647 height 313
copy p "Auxionetics is envisioned as an innovative company entrenched in the realm of s…"
click at [851, 475] on link "Convert to Advanced" at bounding box center [1209, 458] width 140 height 33
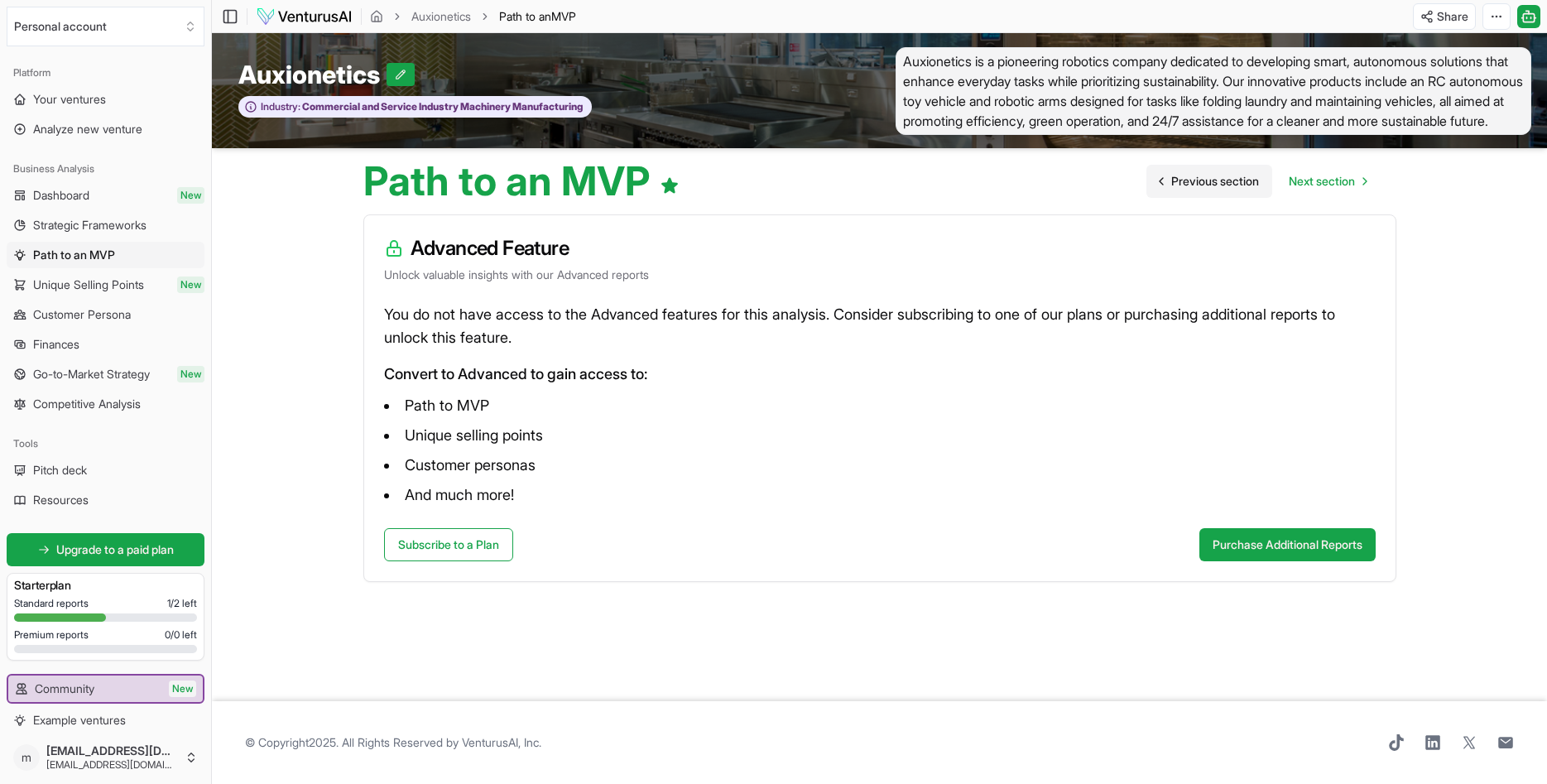
click at [851, 189] on span "Previous section" at bounding box center [1215, 181] width 88 height 17
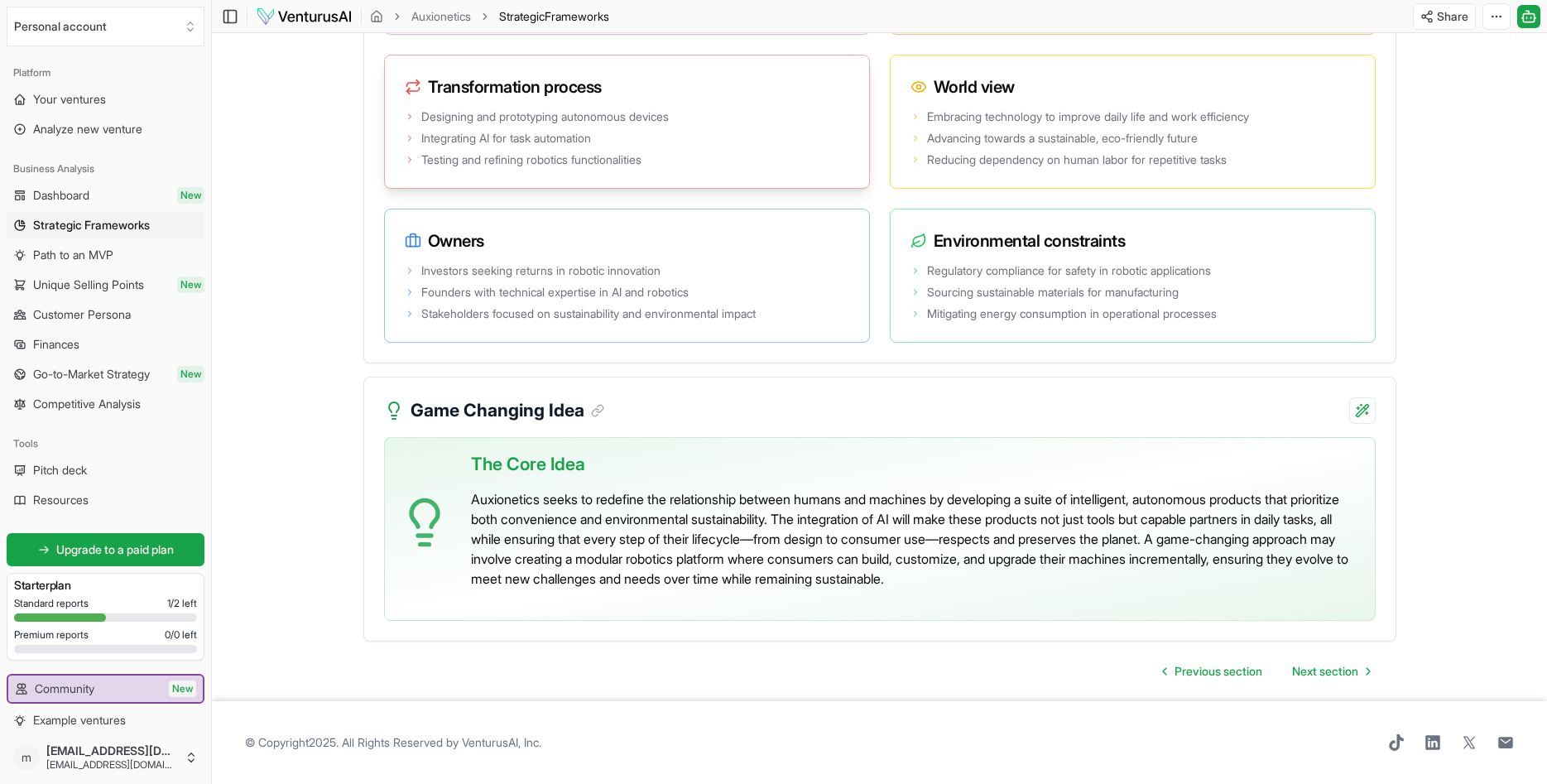
scroll to position [3215, 0]
click at [851, 671] on span "Next section" at bounding box center [1325, 671] width 66 height 17
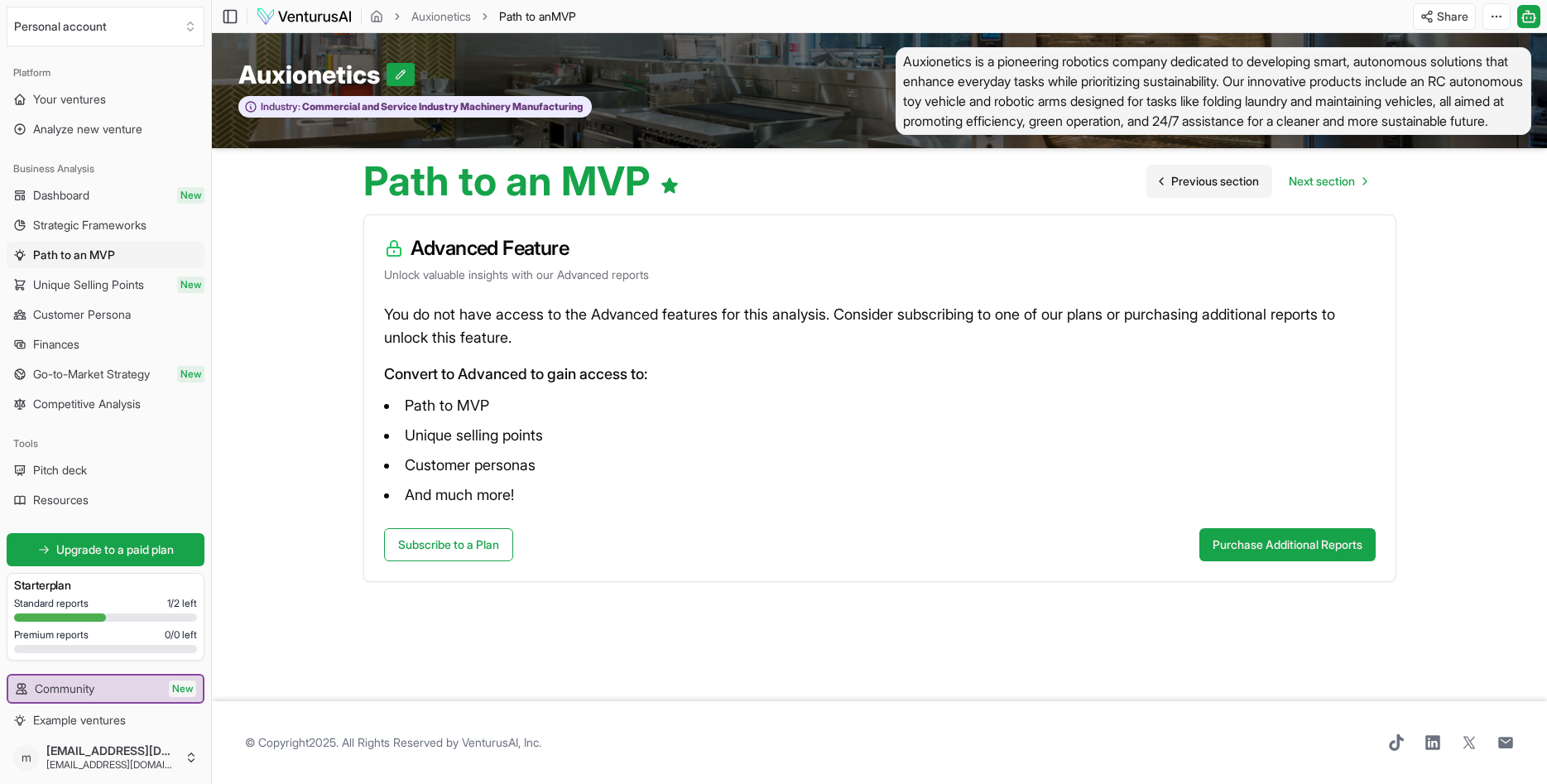
click at [851, 189] on span "Previous section" at bounding box center [1215, 181] width 88 height 17
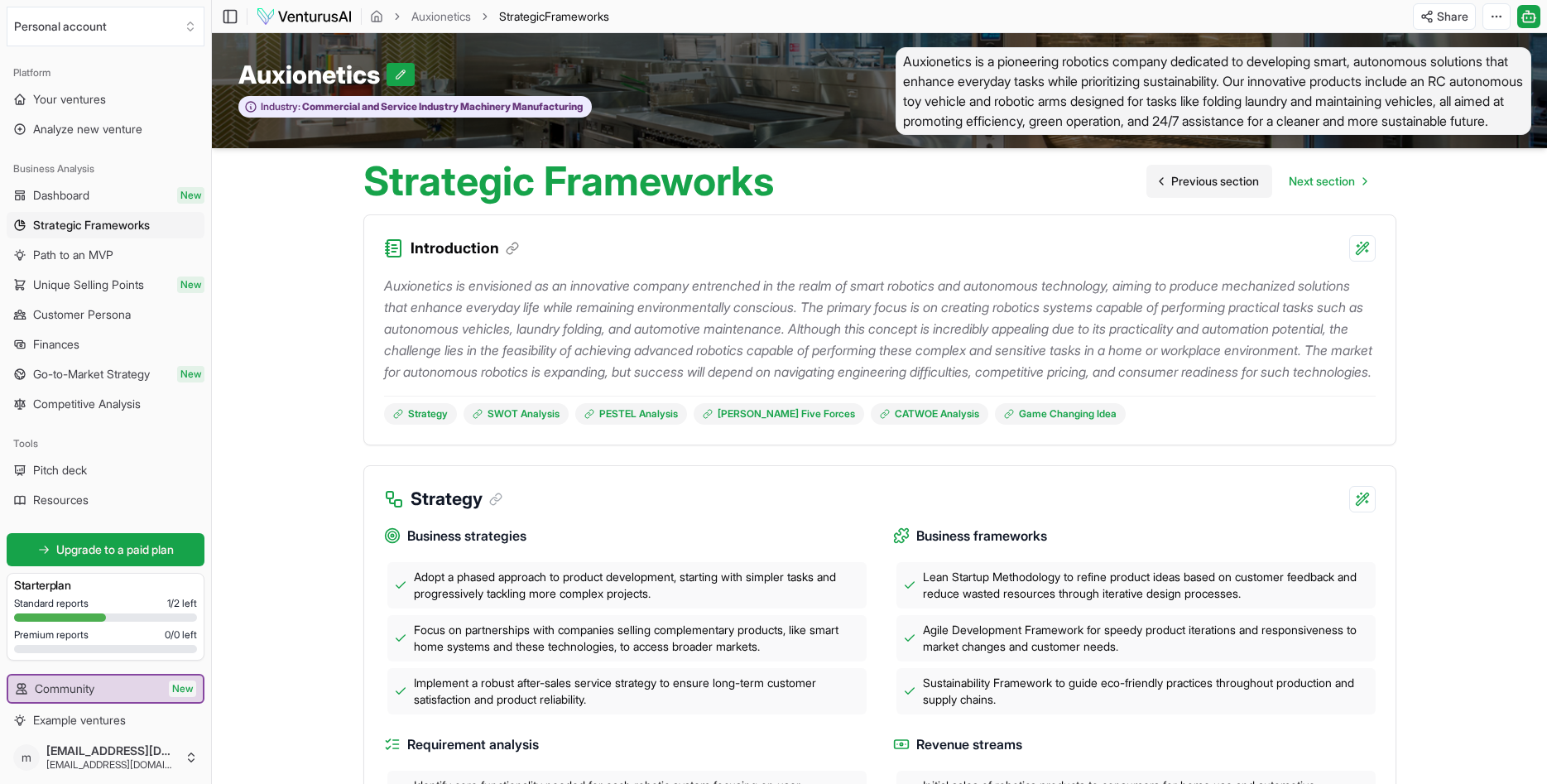
click at [851, 189] on span "Previous section" at bounding box center [1215, 181] width 88 height 17
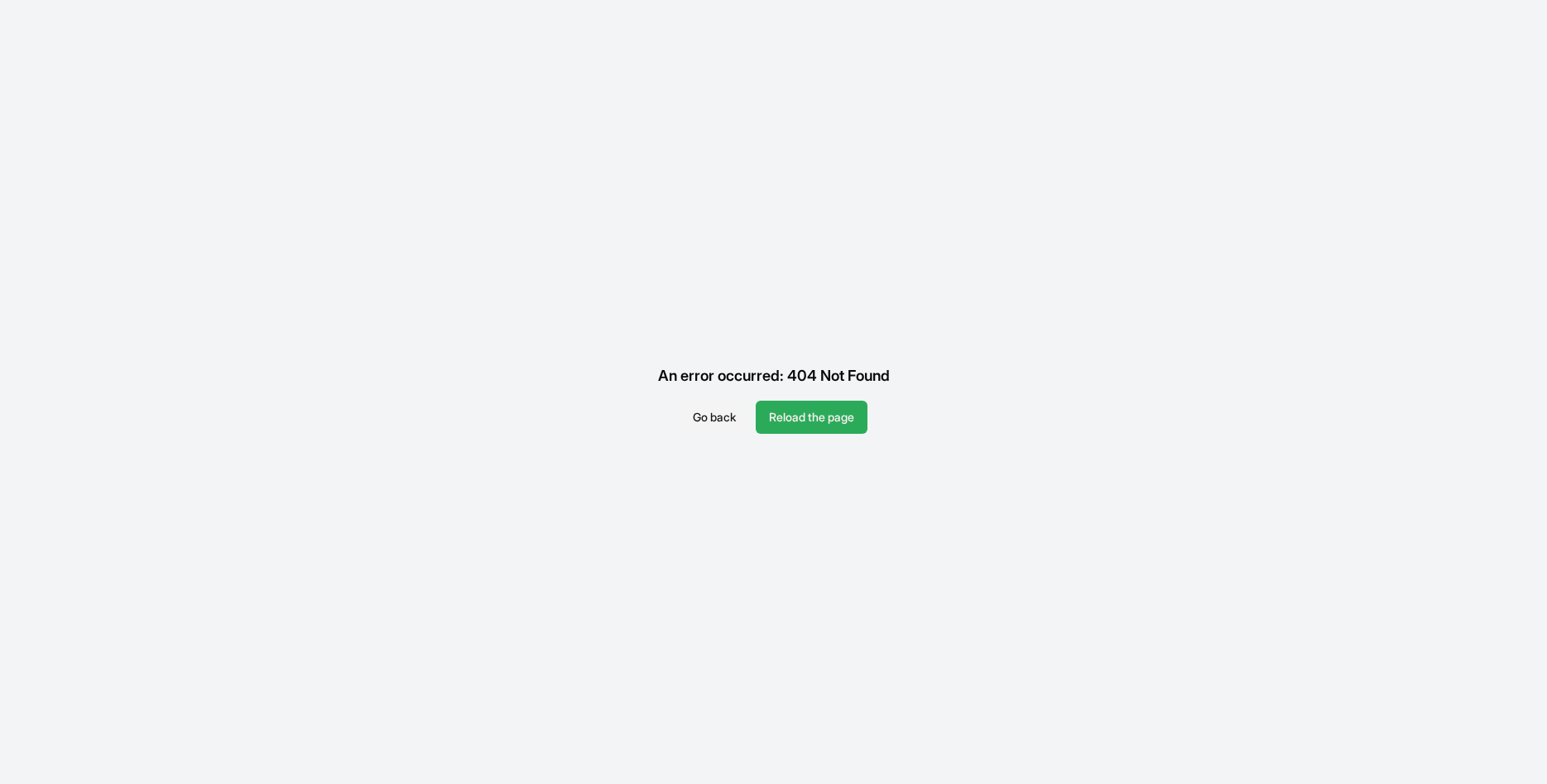
click at [813, 415] on button "Reload the page" at bounding box center [811, 417] width 112 height 33
